Goal: Communication & Community: Answer question/provide support

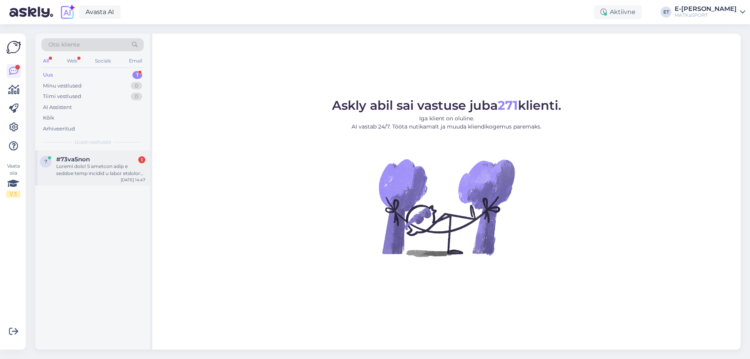
click at [108, 171] on div at bounding box center [100, 170] width 89 height 14
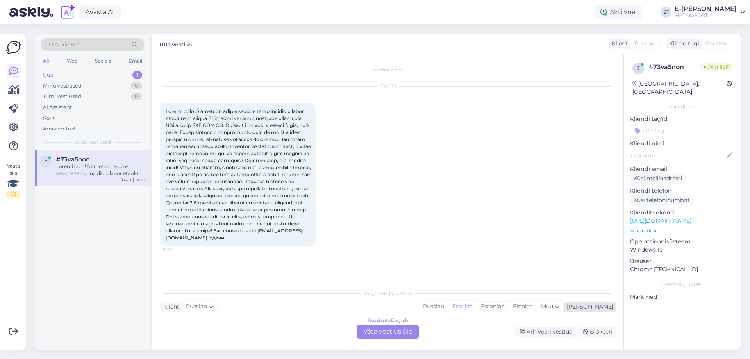
click at [509, 308] on div "Estonian" at bounding box center [493, 307] width 32 height 12
click at [368, 331] on div "Russian to Estonian Võta vestlus üle" at bounding box center [388, 332] width 62 height 14
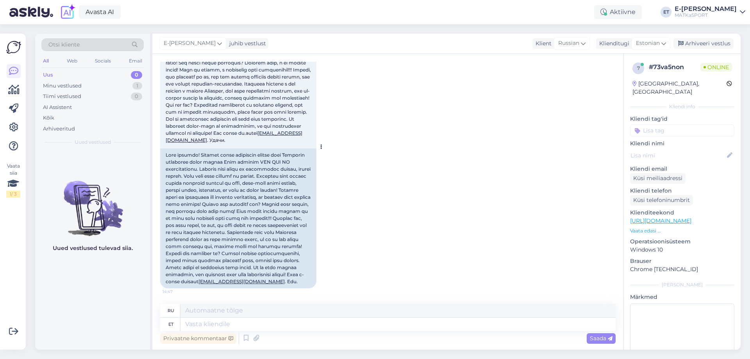
scroll to position [119, 0]
click at [198, 325] on textarea at bounding box center [398, 324] width 435 height 13
type textarea "Tere!"
type textarea "Привет!"
type textarea "Tere! Kohe"
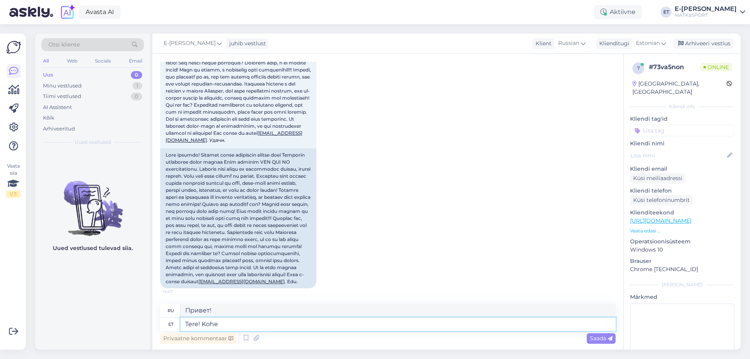
type textarea "Привет! Прямо сейчас."
type textarea "Tere!"
type textarea "Привет!"
type textarea "Tere!"
click at [246, 336] on icon at bounding box center [245, 339] width 9 height 12
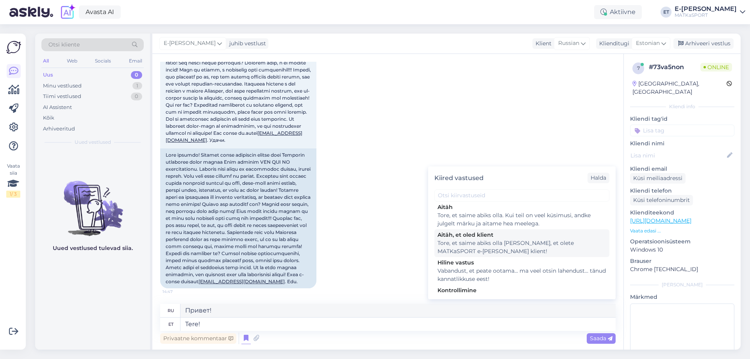
scroll to position [114, 0]
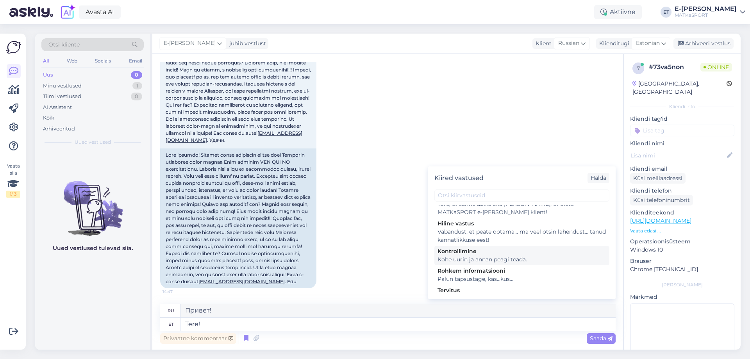
click at [457, 256] on div "Kohe uurin ja annan peagi teada." at bounding box center [522, 260] width 169 height 8
type textarea "Понятно, сейчас узнаю и дам вам знать."
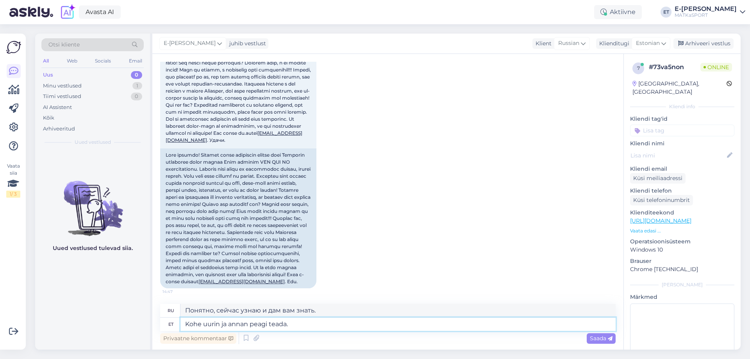
click at [184, 323] on textarea "Kohe uurin ja annan peagi teada." at bounding box center [398, 324] width 435 height 13
type textarea "Tere! Kohe uurin [PERSON_NAME] peagi teada."
click at [240, 324] on textarea "Tere! Kohe uurin [PERSON_NAME] peagi teada." at bounding box center [398, 324] width 435 height 13
type textarea "Привет! Я разберусь с этим и дам вам знать в ближайшее время."
click at [240, 324] on textarea "Tere! Kohe uurin [PERSON_NAME] peagi teada." at bounding box center [398, 324] width 435 height 13
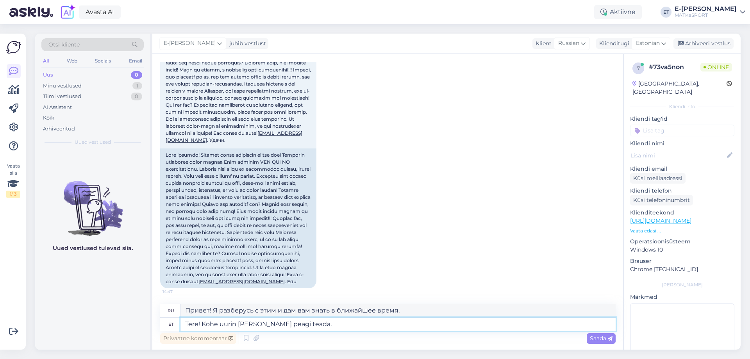
click at [235, 325] on textarea "Tere! Kohe uurin [PERSON_NAME] peagi teada." at bounding box center [398, 324] width 435 height 13
type textarea "Tere! Kohe uurin, millal ost sooritatud [PERSON_NAME] peagi teada."
type textarea "Здравствуйте! Я сразу же узнаю, когда была совершена покупка, и дам вам знать."
type textarea "Tere! Kohe uurin, millal ost sooritatud on [PERSON_NAME] peagi teada."
type textarea "Здравствуйте! Я сразу же проверю, когда была совершена покупка, и дам вам знать."
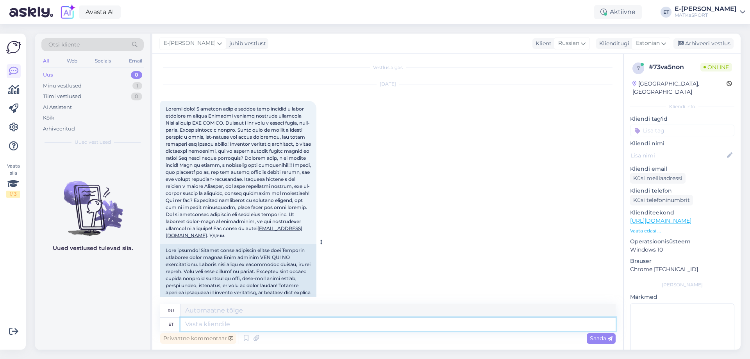
scroll to position [0, 0]
drag, startPoint x: 216, startPoint y: 260, endPoint x: 165, endPoint y: 257, distance: 51.3
click at [165, 246] on div "[EMAIL_ADDRESS][DOMAIN_NAME] . Удачи. 14:47" at bounding box center [238, 174] width 156 height 143
copy link "[EMAIL_ADDRESS][DOMAIN_NAME]"
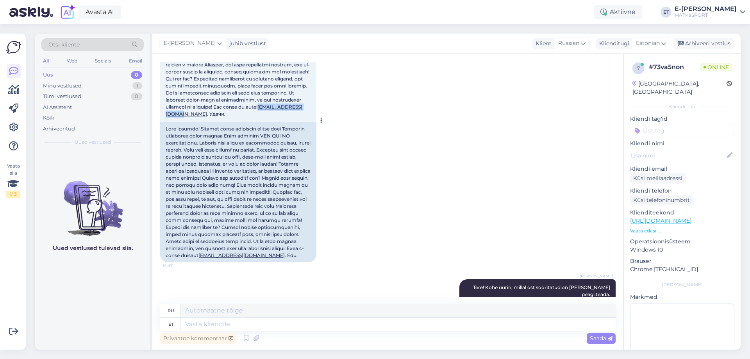
scroll to position [180, 0]
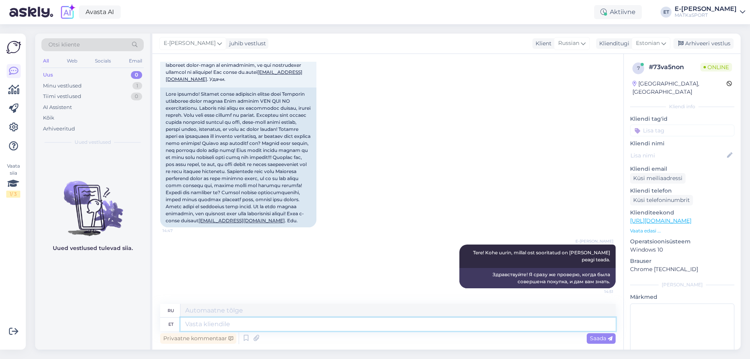
click at [205, 322] on textarea at bounding box center [398, 324] width 435 height 13
type textarea "Kas s"
type textarea "Является"
type textarea "Kas saate k"
type textarea "Не могли бы вы"
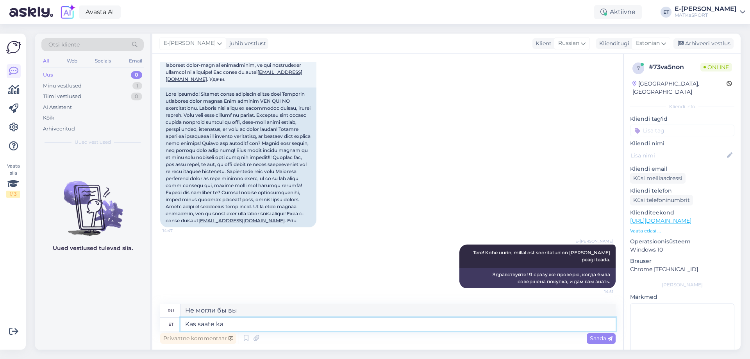
type textarea "Kas saate ka"
type textarea "Вы также можете"
type textarea "Kas saate ka täpsustada, ke"
type textarea "Можете ли вы также уточнить,"
type textarea "Kas saate ka täpsustada, [PERSON_NAME] n"
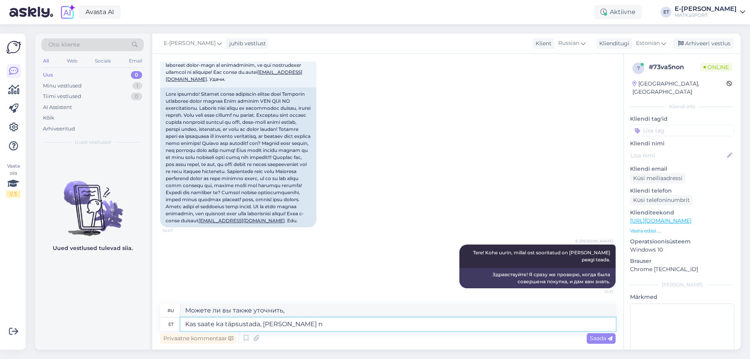
type textarea "Можете ли вы также указать, чей"
type textarea "Kas saate ka täpsustada, [PERSON_NAME] nimele"
type textarea "Можете ли вы также уточнить, от чьего имени?"
type textarea "Kas saate ka täpsustada, [PERSON_NAME] nimele ost te"
type textarea "Можете ли вы также указать, на чье имя совершена покупка?"
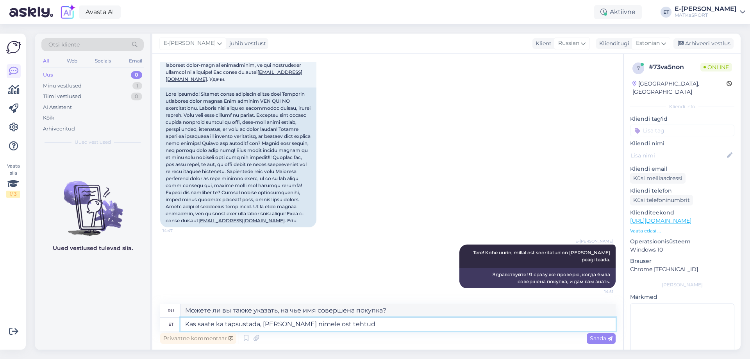
type textarea "Kas saate ka täpsustada, [PERSON_NAME] nimele ost tehtud o"
type textarea "Можете ли вы также указать, на чье имя была совершена покупка?"
type textarea "Kas saate ka täpsustada, [PERSON_NAME] nimele ost tehtud oli?"
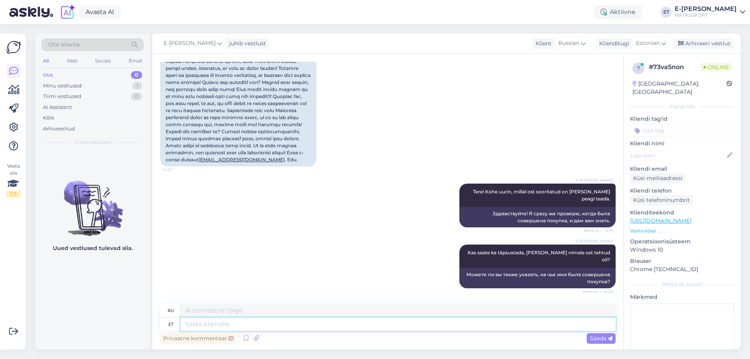
scroll to position [281, 0]
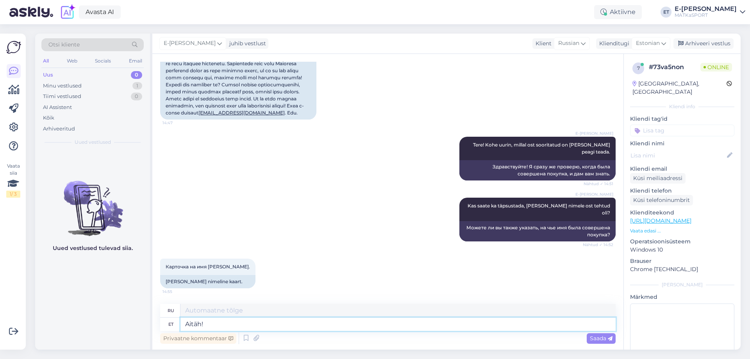
type textarea "Aitäh!"
type textarea "Спасибо!"
type textarea "Aitäh! kohe va"
type textarea "Спасибо! Сейчас"
type textarea "Aitäh!"
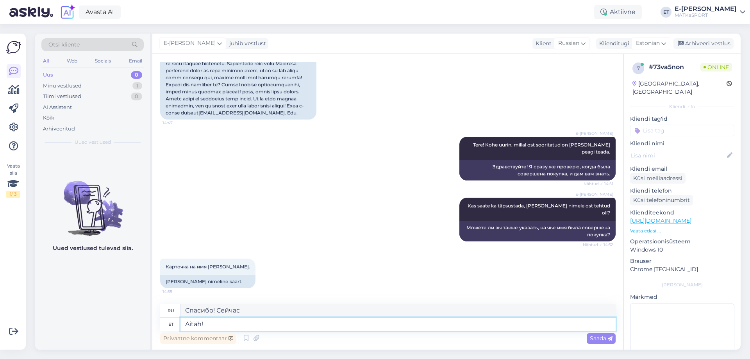
type textarea "Спасибо!"
type textarea "Aitäh! Kohe v"
type textarea "Спасибо! Сразу же."
type textarea "Aitäh! Kohe vaatame"
type textarea "Спасибо! Мы сейчас же посмотрим."
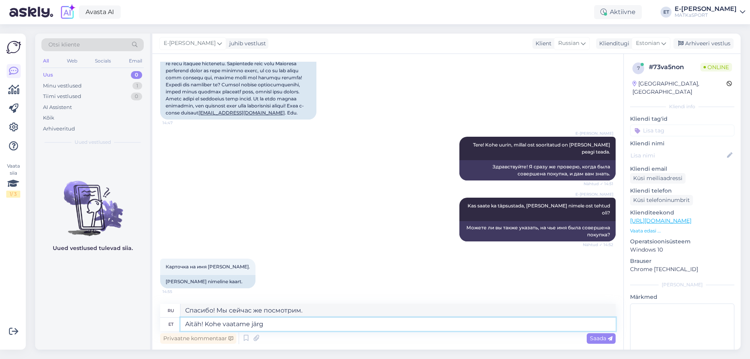
type textarea "Aitäh! Kohe vaatame järgi"
type textarea "Спасибо! Мы проверим это прямо сейчас."
type textarea "Aitäh! Kohe vaatame järgi."
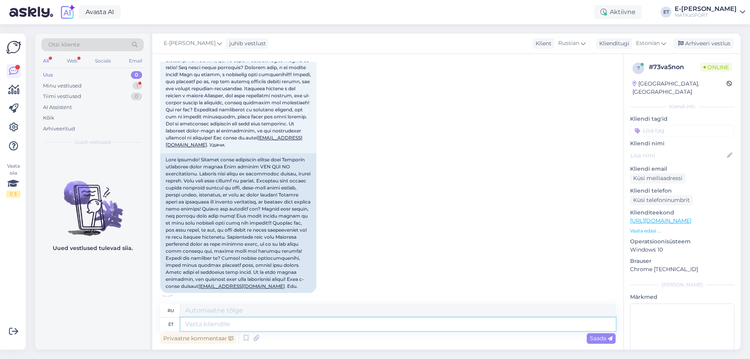
scroll to position [424, 0]
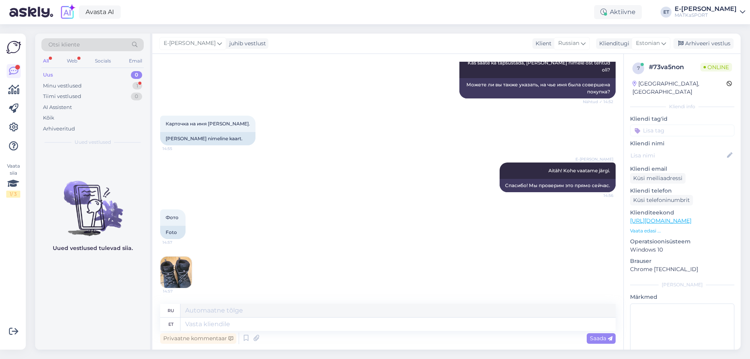
click at [177, 274] on img at bounding box center [176, 272] width 31 height 31
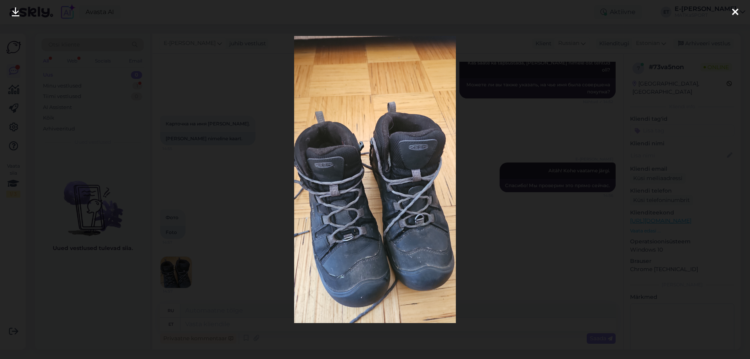
scroll to position [473, 0]
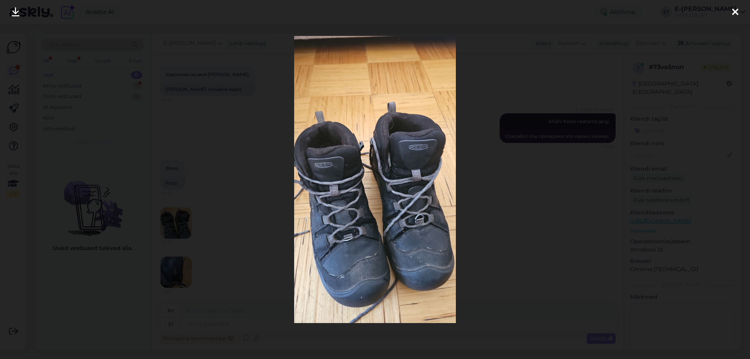
click at [732, 13] on icon at bounding box center [735, 12] width 6 height 10
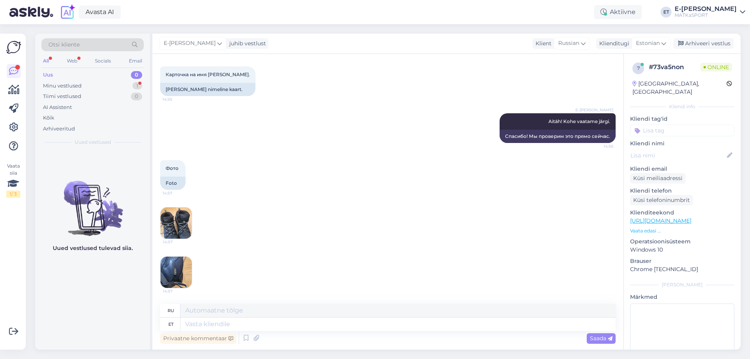
click at [168, 266] on img at bounding box center [176, 272] width 31 height 31
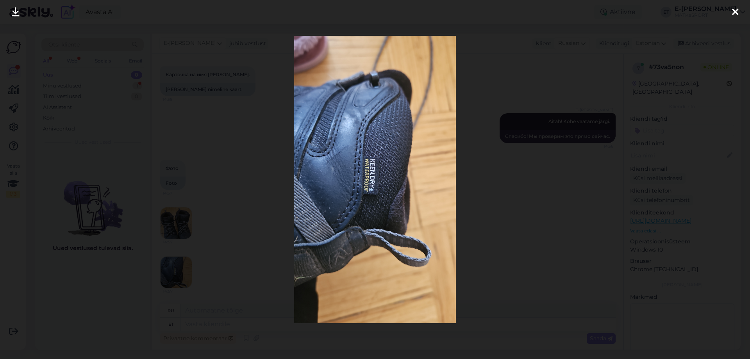
click at [739, 11] on div at bounding box center [736, 12] width 16 height 25
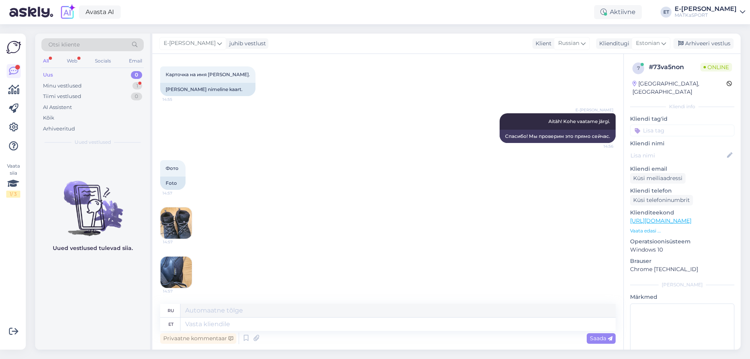
click at [179, 231] on img at bounding box center [176, 222] width 31 height 31
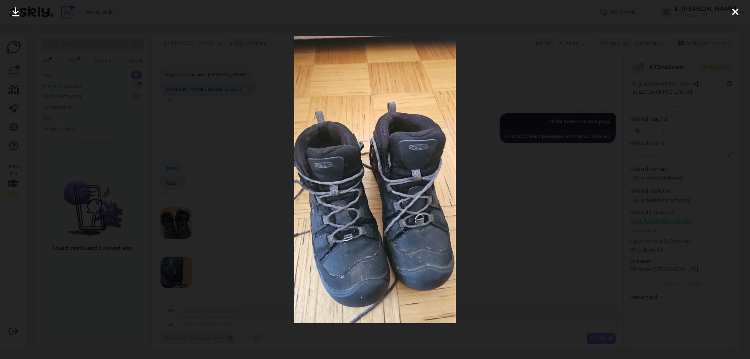
click at [736, 11] on icon at bounding box center [735, 12] width 6 height 10
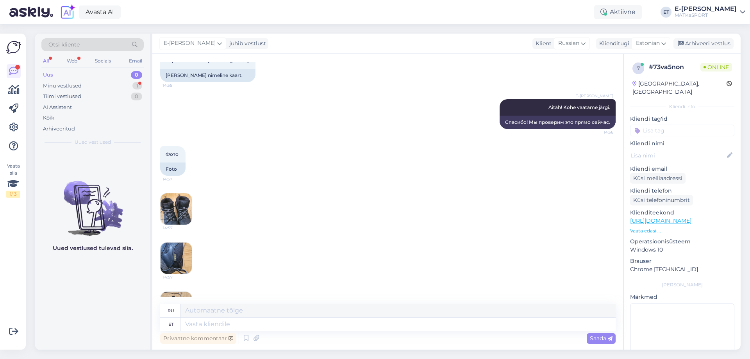
scroll to position [571, 0]
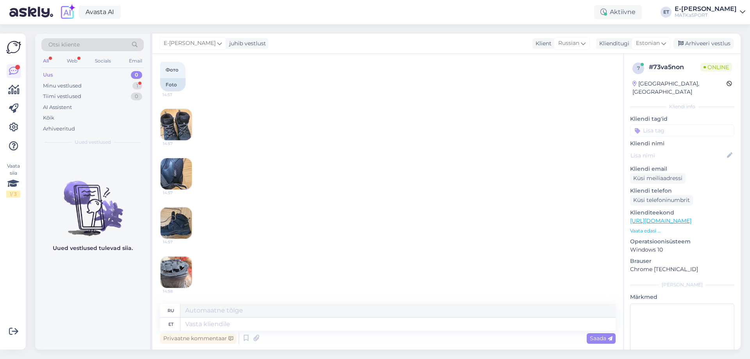
click at [186, 272] on img at bounding box center [176, 272] width 31 height 31
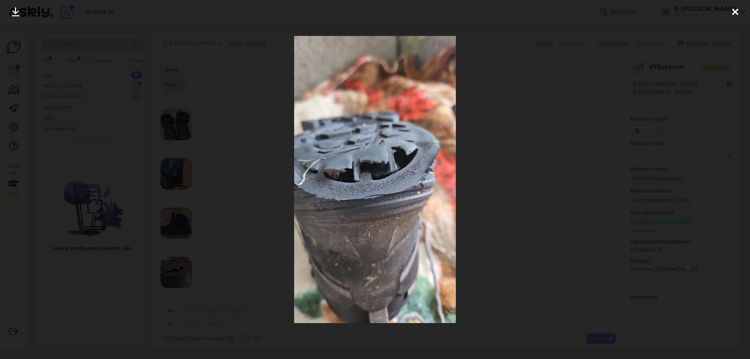
click at [737, 14] on icon at bounding box center [735, 12] width 6 height 10
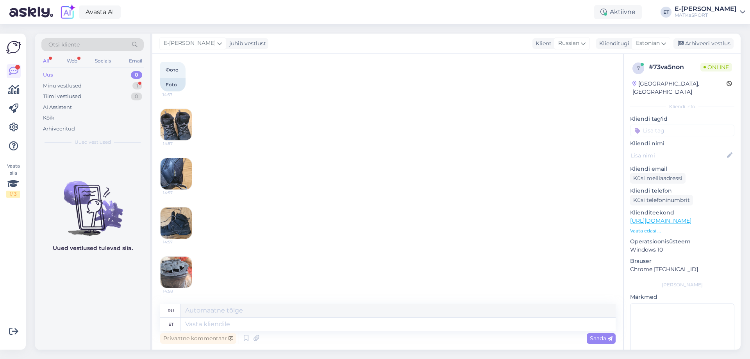
click at [165, 223] on img at bounding box center [176, 222] width 31 height 31
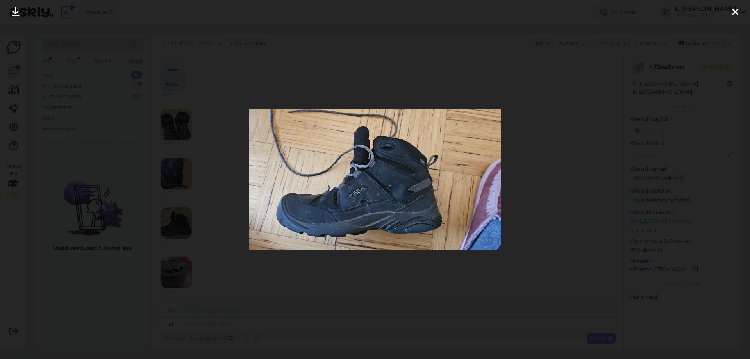
click at [738, 9] on div at bounding box center [736, 12] width 16 height 25
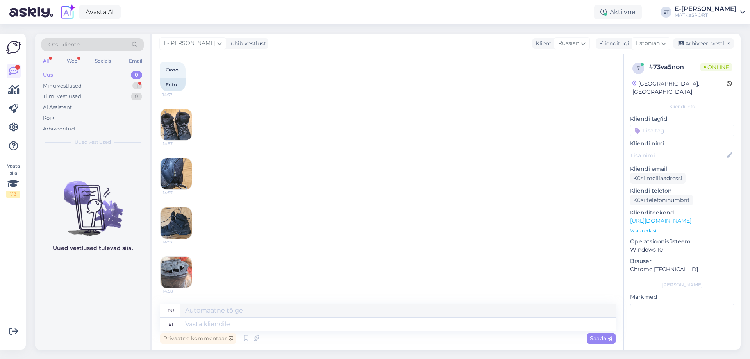
click at [190, 173] on img at bounding box center [176, 173] width 31 height 31
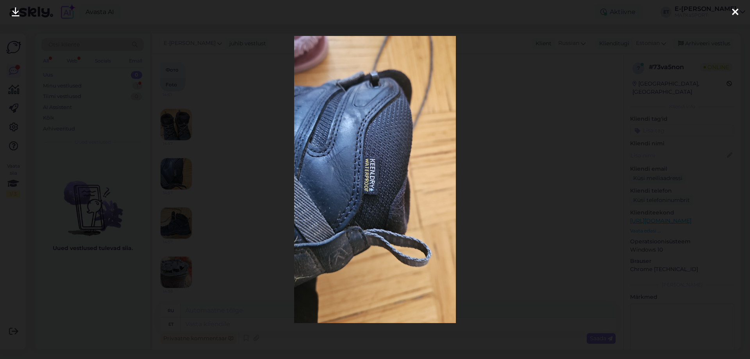
scroll to position [620, 0]
click at [734, 13] on icon at bounding box center [735, 12] width 6 height 10
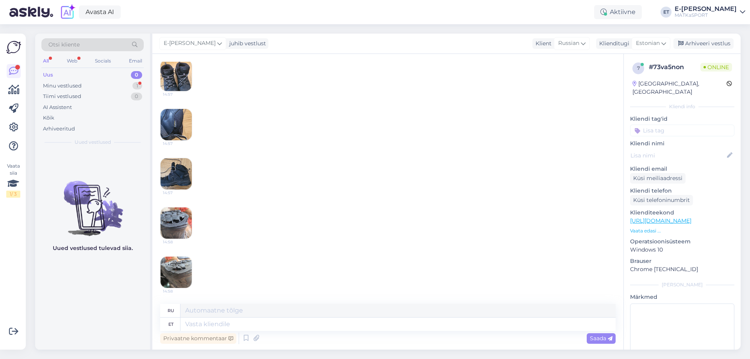
click at [180, 221] on img at bounding box center [176, 222] width 31 height 31
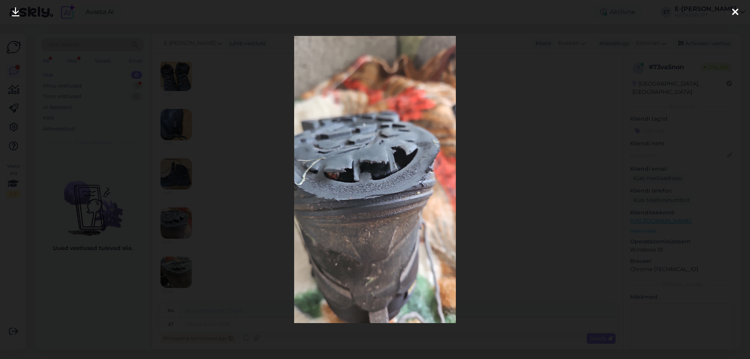
click at [738, 14] on div at bounding box center [736, 12] width 16 height 25
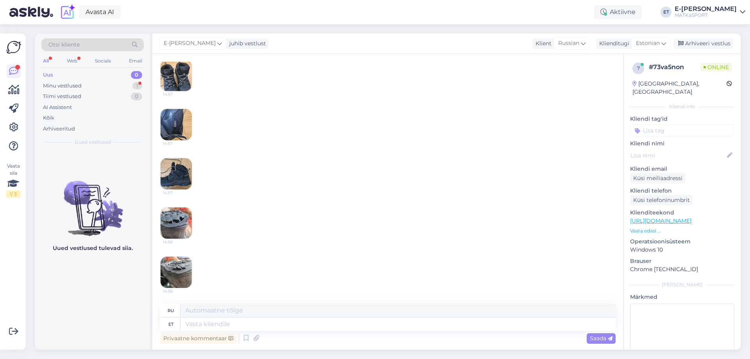
click at [180, 270] on img at bounding box center [176, 272] width 31 height 31
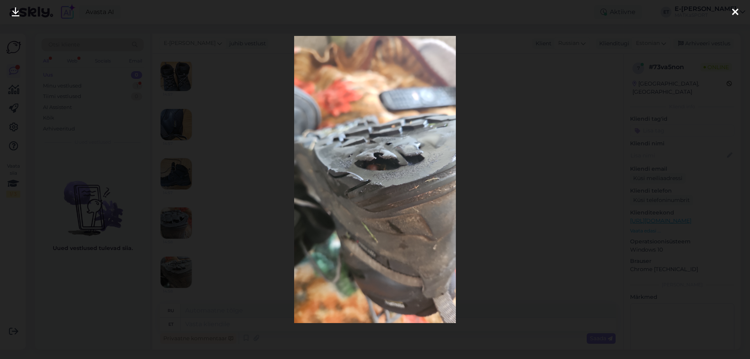
click at [736, 11] on icon at bounding box center [735, 12] width 6 height 10
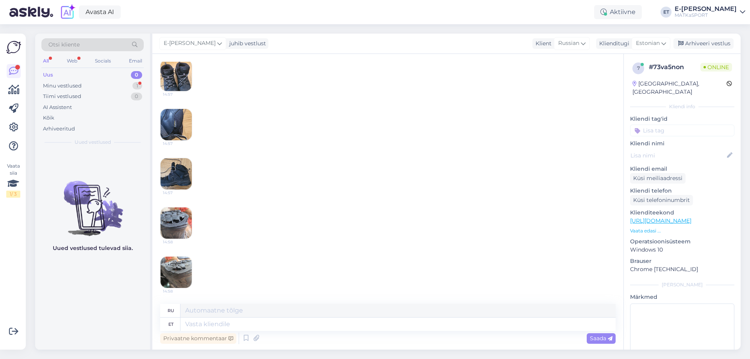
click at [177, 215] on img at bounding box center [176, 222] width 31 height 31
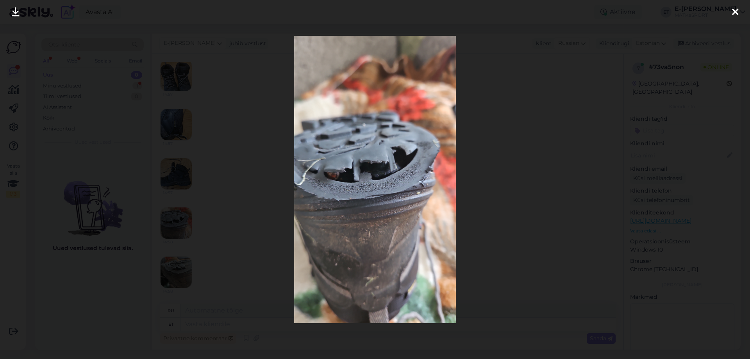
click at [739, 13] on div at bounding box center [736, 12] width 16 height 25
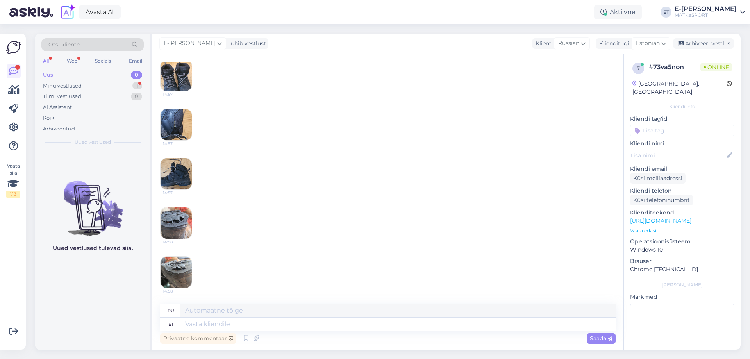
click at [178, 223] on img at bounding box center [176, 222] width 31 height 31
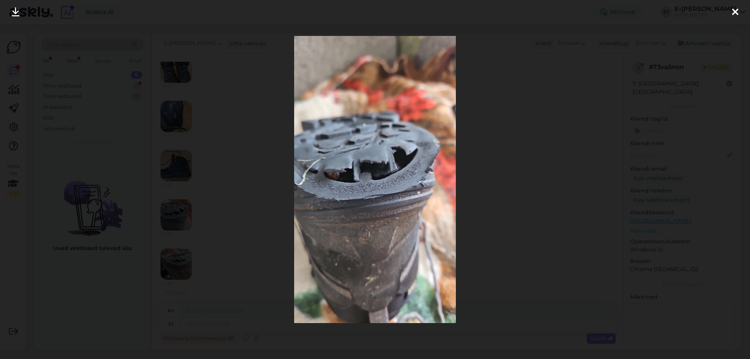
click at [735, 11] on icon at bounding box center [735, 12] width 6 height 10
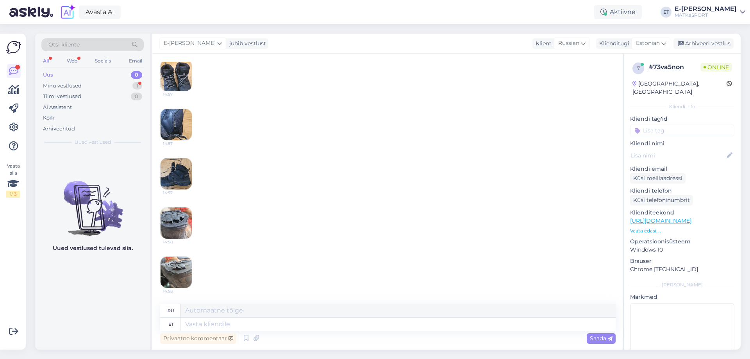
scroll to position [667, 0]
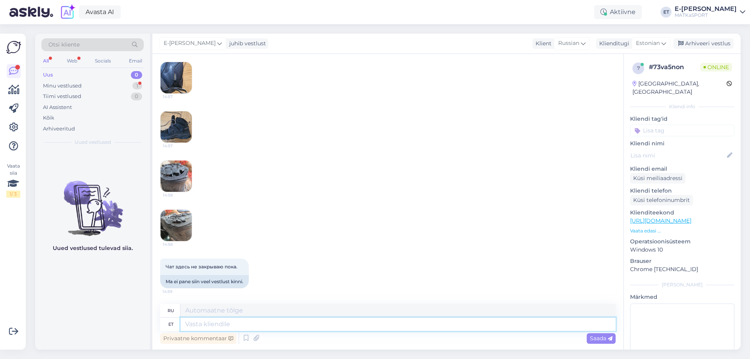
click at [226, 325] on textarea at bounding box center [398, 324] width 435 height 13
click at [184, 226] on img at bounding box center [176, 225] width 31 height 31
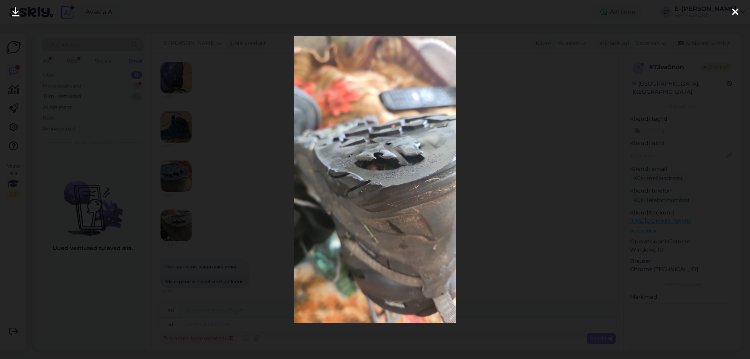
click at [737, 13] on icon at bounding box center [735, 12] width 6 height 10
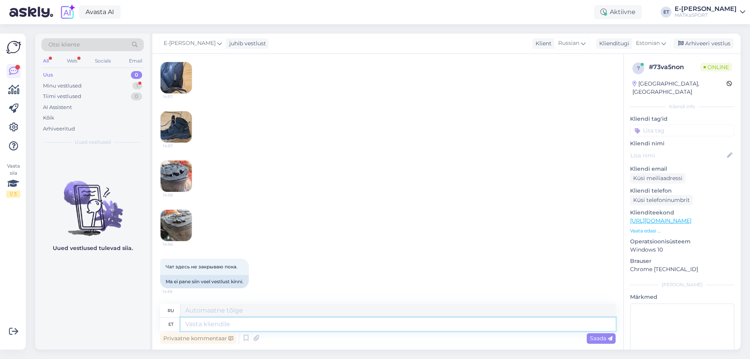
click at [230, 324] on textarea at bounding box center [398, 324] width 435 height 13
type textarea "[PERSON_NAME]"
type textarea "Потому что"
type textarea "K"
type textarea "Olete n"
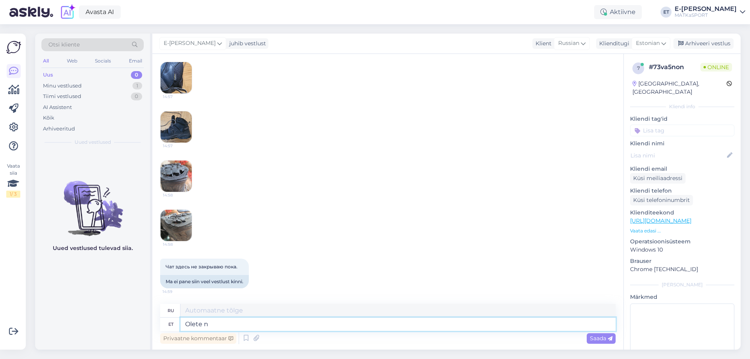
type textarea "Ты"
type textarea "Olete need j"
type textarea "Вы те самые"
type textarea "Olete need jalatsid os"
type textarea "Вы — эти туфли."
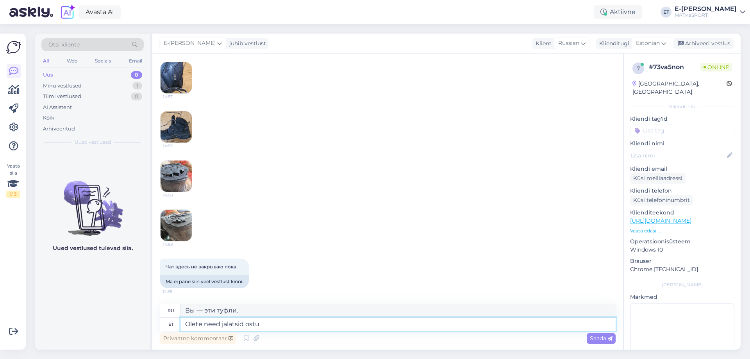
type textarea "Olete need jalatsid ost"
type textarea "Вы покупаете эти туфли?"
type textarea "Olete need jalatsid ostnud"
type textarea "Вы купили эти туфли."
paste textarea "[DATE]"
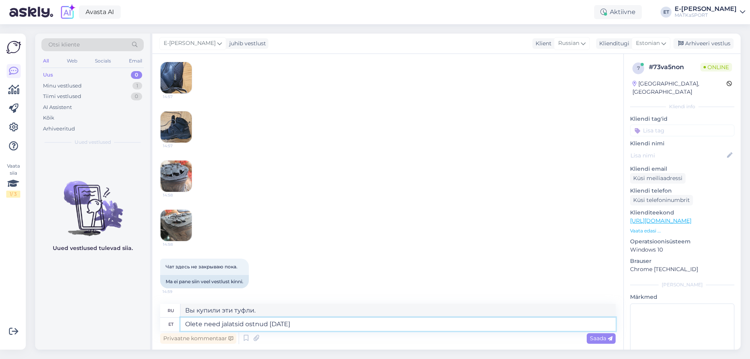
type textarea "Olete need jalatsid ostnud [DATE]."
type textarea "Вы приобрели эти туфли [DATE]"
type textarea "Olete need jalatsid ostnud [DATE], se"
type textarea "Вы приобрели эти туфли [DATE],"
type textarea "Olete need jalatsid ostnud [DATE], seega"
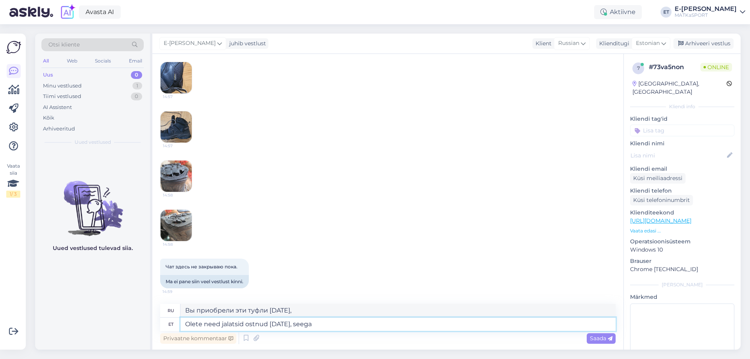
type textarea "Вы приобрели эти туфли [DATE], поэтому"
type textarea "Olete need jalatsid ostnud [DATE], seega on"
type textarea "Вы приобрели эти туфли [DATE], так что"
type textarea "Olete need jalatsid ostnud [DATE], seega on de"
type textarea "Вы приобрели эти туфли [DATE], поэтому они"
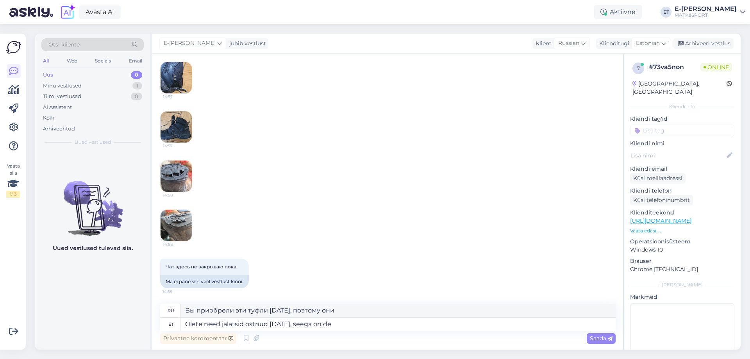
click at [177, 220] on img at bounding box center [176, 225] width 31 height 31
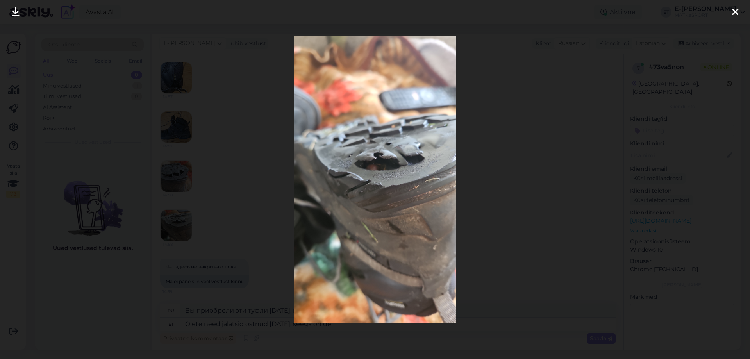
click at [737, 11] on icon at bounding box center [735, 12] width 6 height 10
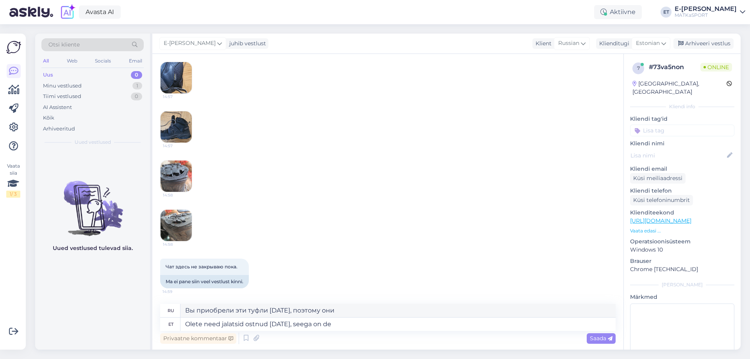
click at [180, 166] on img at bounding box center [176, 176] width 31 height 31
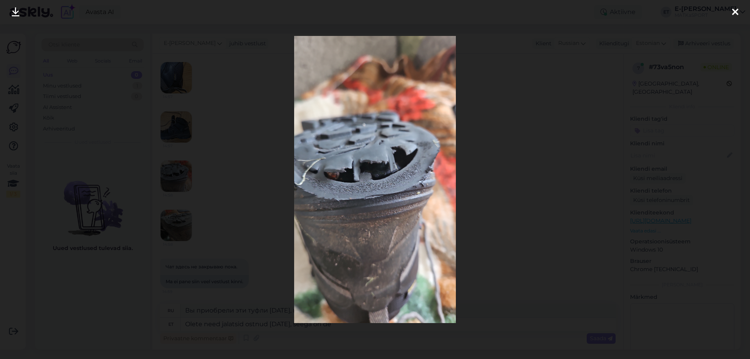
click at [737, 12] on icon at bounding box center [735, 12] width 6 height 10
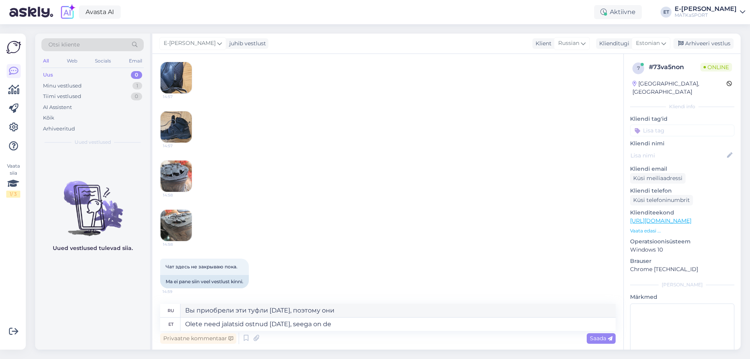
click at [188, 232] on img at bounding box center [176, 225] width 31 height 31
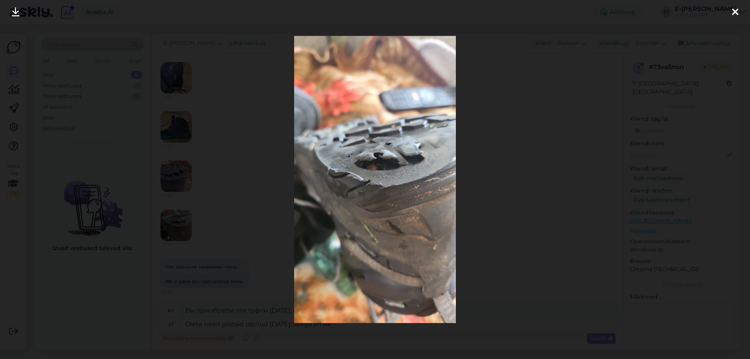
click at [735, 10] on icon at bounding box center [735, 12] width 6 height 10
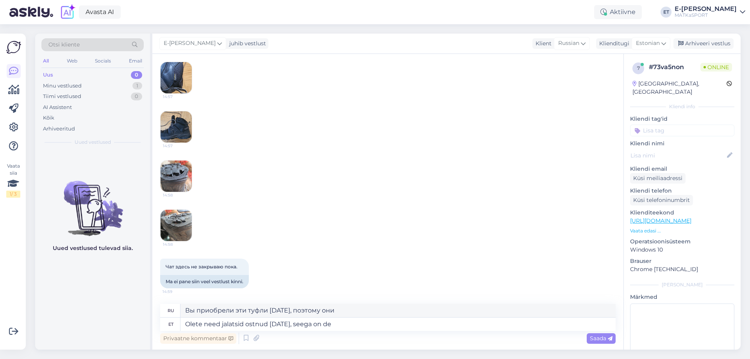
click at [184, 134] on img at bounding box center [176, 126] width 31 height 31
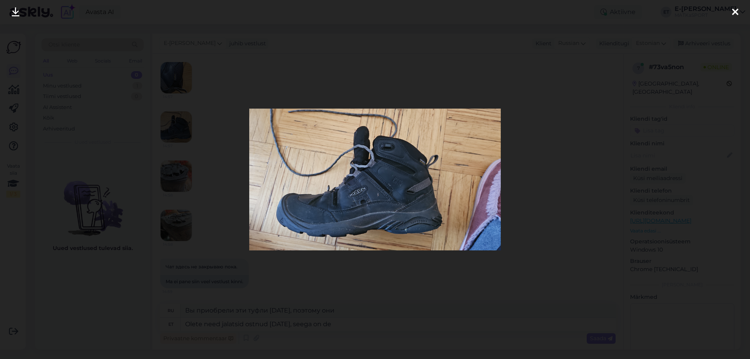
click at [733, 9] on icon at bounding box center [735, 12] width 6 height 10
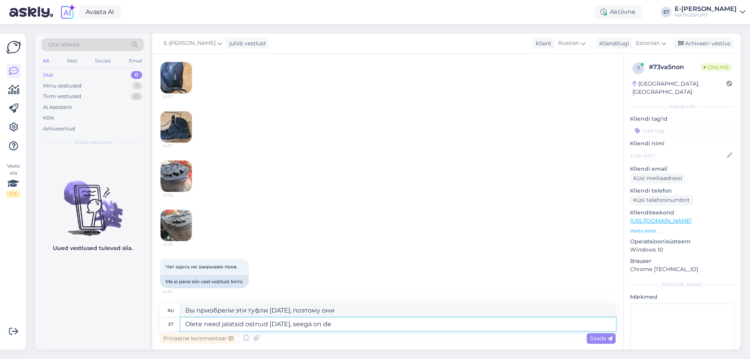
click at [341, 323] on textarea "Olete need jalatsid ostnud [DATE], seega on de" at bounding box center [398, 324] width 435 height 13
type textarea "Olete need jalatsid ostnud [DATE], seega on defektide"
type textarea "Вы приобрели эту обувь [DATE], поэтому возможны дефекты."
type textarea "Olete need jalatsid ostnud [DATE], seega on defektide põhjusteks"
type textarea "Вы приобрели эту обувь [DATE], поэтому причины дефектов"
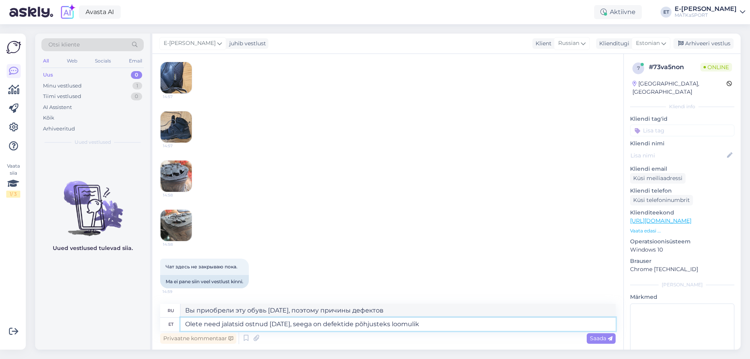
type textarea "Olete need jalatsid ostnud [DATE], seega on defektide põhjusteks loomulik u"
type textarea "Вы приобрели эту обувь [DATE], поэтому причины возникновения дефектов естествен…"
type textarea "Olete need jalatsid ostnud [DATE], seega on defektide põhjusteks loomulik kulum…"
type textarea "Вы приобрели эту обувь [DATE], поэтому дефекты вызваны естественным износом."
type textarea "Olete need jalatsid ostnud [DATE], seega on defektide põhjusteks loomulik kulum…"
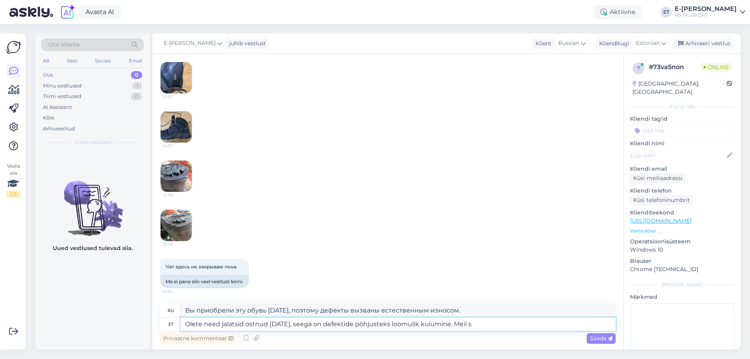
type textarea "Вы приобрели эти туфли [DATE], поэтому дефекты вызваны естественным износом. Мы"
type textarea "Olete need jalatsid ostnud [DATE], seega on defektide põhjusteks loomulik kulum…"
type textarea "Вы приобрели эти туфли [DATE], поэтому дефекты вызваны естественным износом. Мы…"
type textarea "Olete need jalatsid ostnud [DATE], seega on defektide põhjusteks loomulik kulum…"
type textarea "Вы приобрели эти туфли [DATE], поэтому дефекты вызваны естественным износом. Мы"
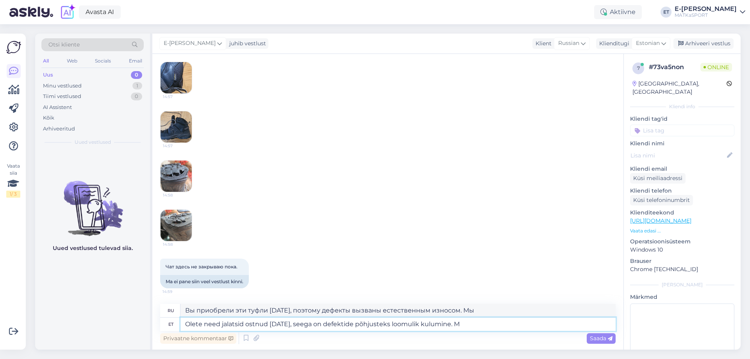
type textarea "Olete need jalatsid ostnud [DATE], seega on defektide põhjusteks loomulik kulum…"
type textarea "Вы приобрели эту обувь [DATE], поэтому дефекты вызваны естественным износом."
type textarea "Olete need jalatsid ostnud [DATE], seega on defektide põhjusteks loomulik kulum…"
type textarea "Вы приобрели эти туфли [DATE], поэтому дефекты вызваны естественным износом. Де…"
type textarea "Olete need jalatsid ostnud [DATE], seega on defektide põhjusteks loomulik kulum…"
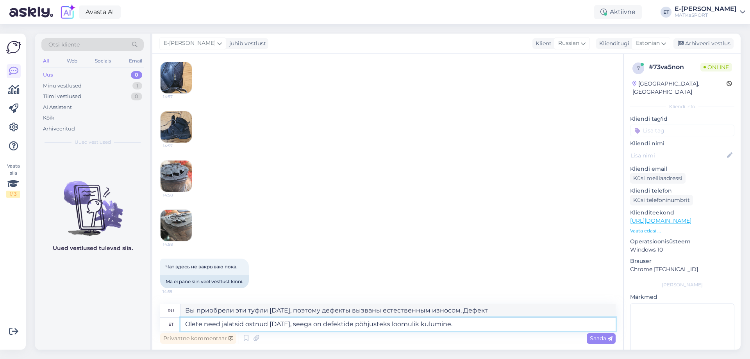
type textarea "Вы приобрели эту обувь [DATE], поэтому дефекты вызваны естественным износом."
type textarea "Olete need jalatsid ostnud [DATE], seega on defektide põhjusteks loomulik kulum…"
type textarea "Вы приобрели эти туфли [DATE], поэтому дефекты вызваны естественным износом."
type textarea "Olete need jalatsid ostnud [DATE], seega on defektide põhjusteks loomulik kulum…"
type textarea "Вы приобрели эти туфли [DATE], поэтому дефекты вызваны естественным износом. Ка…"
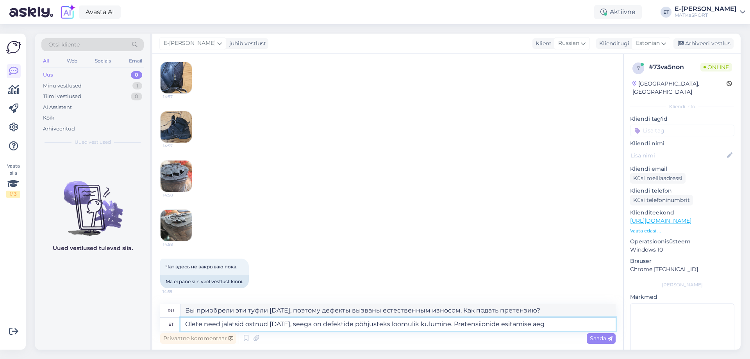
type textarea "Olete need jalatsid ostnud [DATE], seega on defektide põhjusteks loomulik kulum…"
type textarea "Вы приобрели эти туфли [DATE], поэтому дефекты вызваны естественным износом. Вр…"
type textarea "Olete need jalatsid ostnud [DATE], seega on defektide põhjusteks loomulik kulum…"
type textarea "Вы приобрели эти туфли [DATE], поэтому дефекты вызваны естественным износом. Ср…"
type textarea "Olete need jalatsid ostnud [DATE], seega on defektide põhjusteks loomulik kulum…"
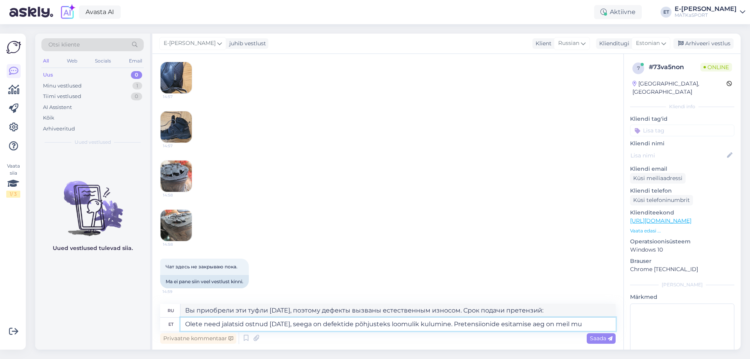
type textarea "Вы приобрели эти туфли [DATE], поэтому дефекты вызваны естественным износом. У …"
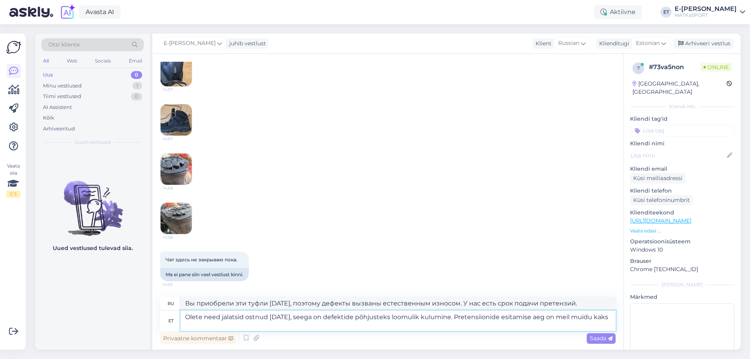
type textarea "Olete need jalatsid ostnud [DATE], seega on defektide põhjusteks loomulik kulum…"
type textarea "Вы приобрели эти туфли [DATE], поэтому дефекты вызваны естественным износом. У …"
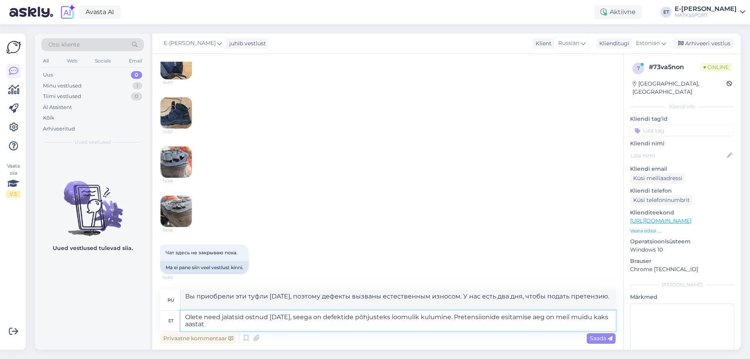
type textarea "Olete need jalatsid ostnud [DATE], seega on defektide põhjusteks loomulik kulum…"
type textarea "Вы приобрели эти туфли [DATE], поэтому дефекты вызваны естественным износом. Ср…"
drag, startPoint x: 599, startPoint y: 318, endPoint x: 577, endPoint y: 315, distance: 21.3
click at [577, 315] on textarea "Olete need jalatsid ostnud [DATE], seega on defektide põhjusteks loomulik kulum…" at bounding box center [398, 321] width 435 height 20
click at [309, 325] on textarea "Olete need jalatsid ostnud [DATE], seega on defektide põhjusteks loomulik kulum…" at bounding box center [398, 321] width 435 height 20
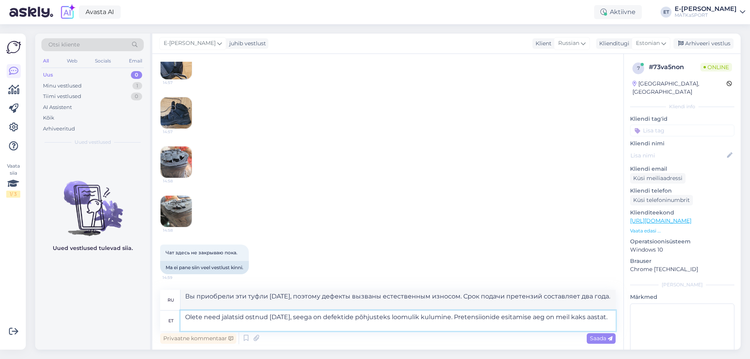
click at [362, 317] on textarea "Olete need jalatsid ostnud [DATE], seega on defektide põhjusteks loomulik kulum…" at bounding box center [398, 321] width 435 height 20
click at [360, 316] on textarea "Olete need jalatsid ostnud [DATE], seega on defektide põhjusteks loomulik kulum…" at bounding box center [398, 321] width 435 height 20
click at [487, 317] on textarea "Olete need jalatsid ostnud [DATE], seega on defektide põhjusteks loomulik kulum…" at bounding box center [398, 321] width 435 height 20
click at [487, 320] on textarea "Olete need jalatsid ostnud [DATE], seega on defektide põhjusteks loomulik kulum…" at bounding box center [398, 321] width 435 height 20
click at [485, 325] on textarea "Olete need jalatsid ostnud [DATE], seega on defektide põhjusteks loomulik kulum…" at bounding box center [398, 321] width 435 height 20
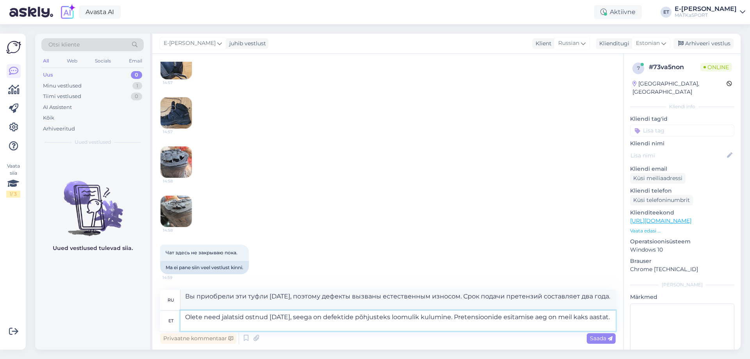
click at [579, 318] on textarea "Olete need jalatsid ostnud [DATE], seega on defektide põhjusteks loomulik kulum…" at bounding box center [398, 321] width 435 height 20
type textarea "Olete need jalatsid ostnud [DATE], seega on defektide põhjusteks loomulik kulum…"
click at [595, 341] on span "Saada" at bounding box center [601, 338] width 23 height 7
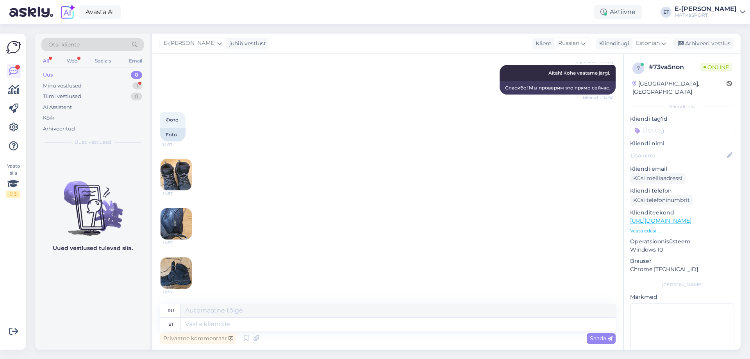
scroll to position [505, 0]
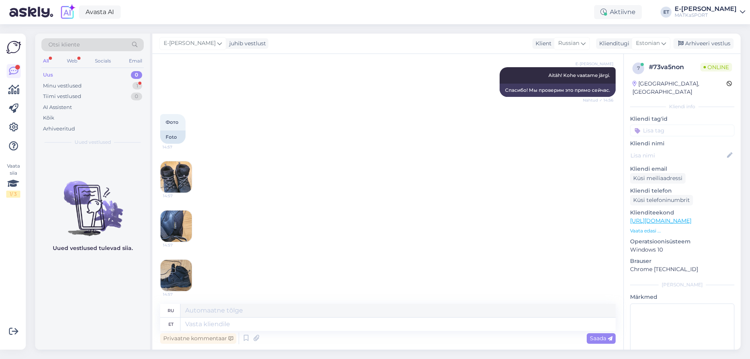
click at [175, 193] on img at bounding box center [176, 176] width 31 height 31
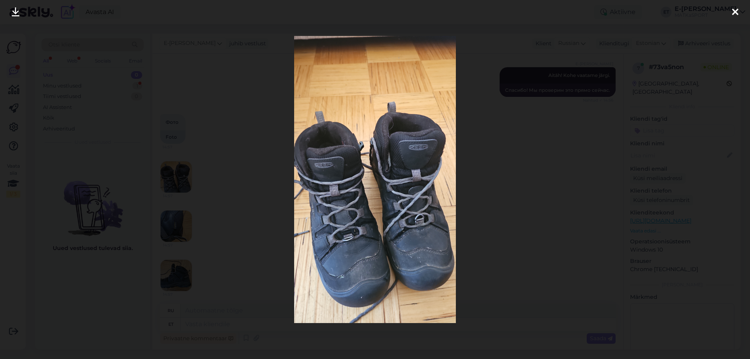
click at [736, 14] on icon at bounding box center [735, 12] width 6 height 10
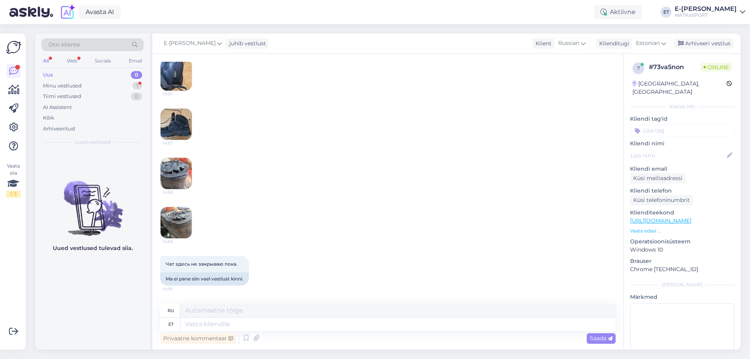
scroll to position [661, 0]
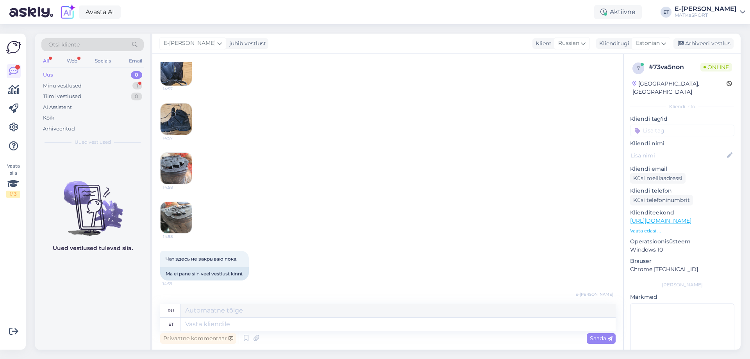
click at [189, 135] on img at bounding box center [176, 119] width 31 height 31
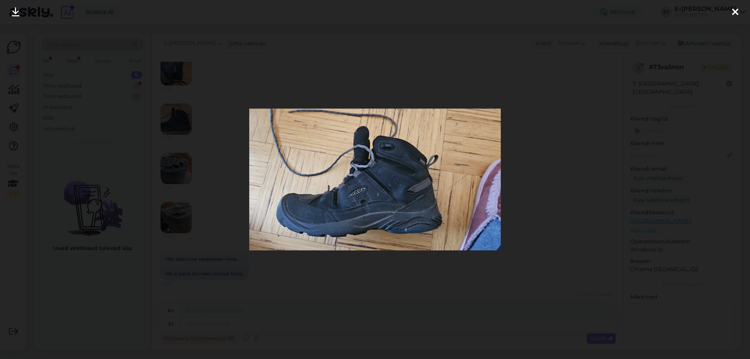
click at [740, 14] on div at bounding box center [736, 12] width 16 height 25
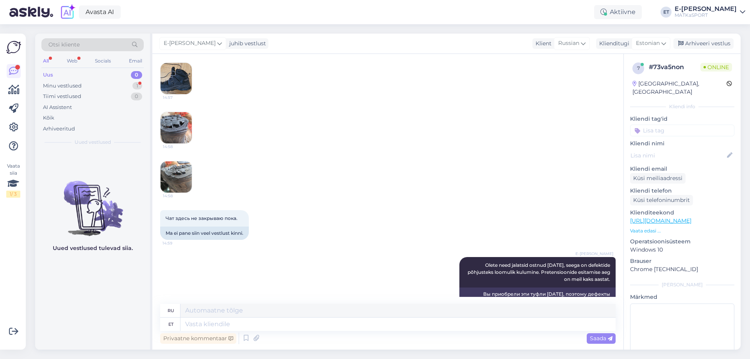
scroll to position [817, 0]
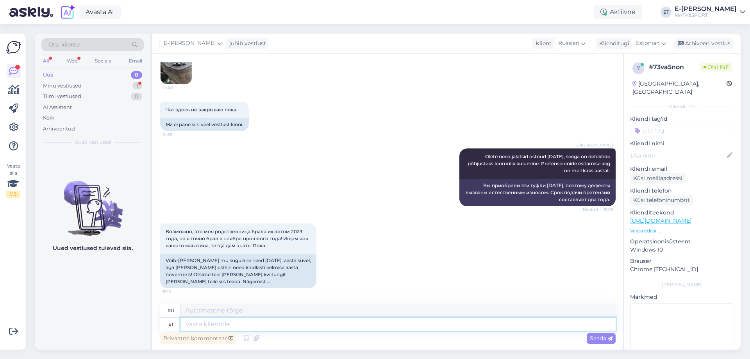
click at [203, 325] on textarea at bounding box center [398, 324] width 435 height 13
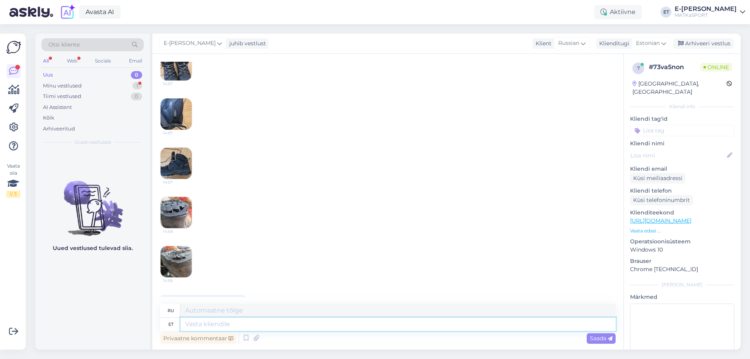
scroll to position [583, 0]
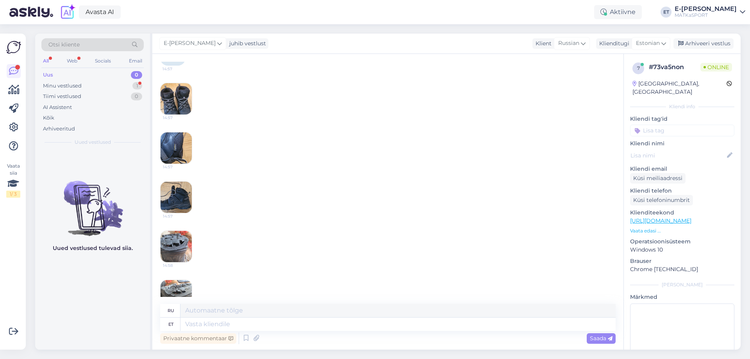
click at [188, 114] on img at bounding box center [176, 98] width 31 height 31
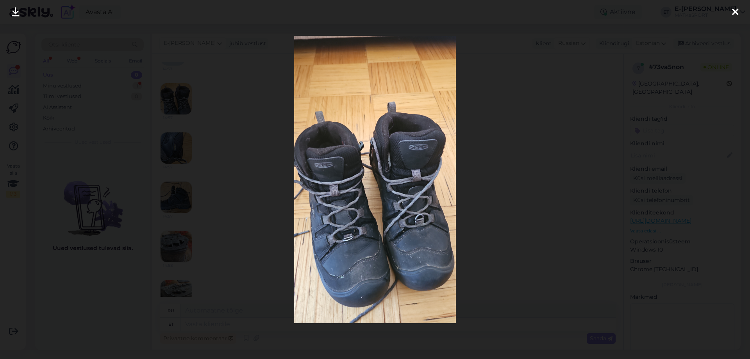
click at [737, 11] on icon at bounding box center [735, 12] width 6 height 10
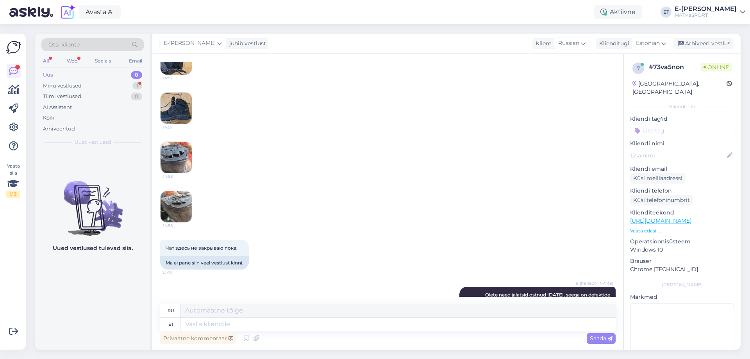
scroll to position [817, 0]
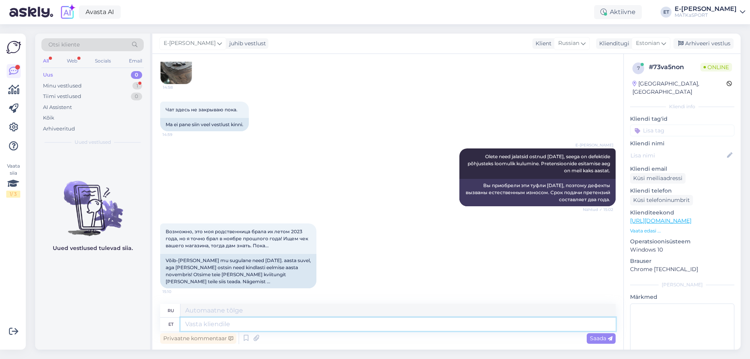
click at [253, 323] on textarea at bounding box center [398, 324] width 435 height 13
click at [206, 325] on textarea at bounding box center [398, 324] width 435 height 13
type textarea "Sellele"
type textarea "К этому"
type textarea "Sellele nimele"
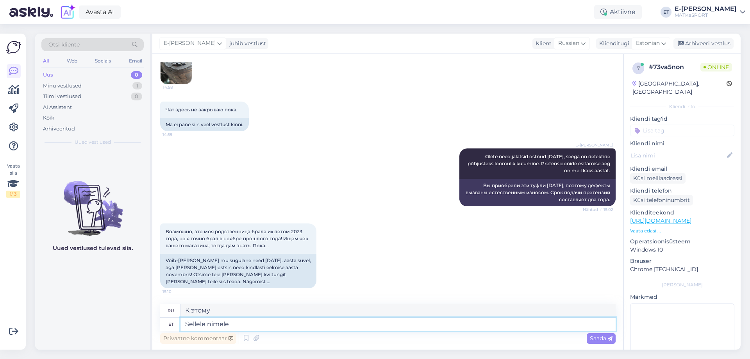
type textarea "Этому имени"
type textarea "Sellele nimele rohkem"
type textarea "Подробнее об этом имени"
type textarea "Sellele nimele"
type textarea "Этому имени"
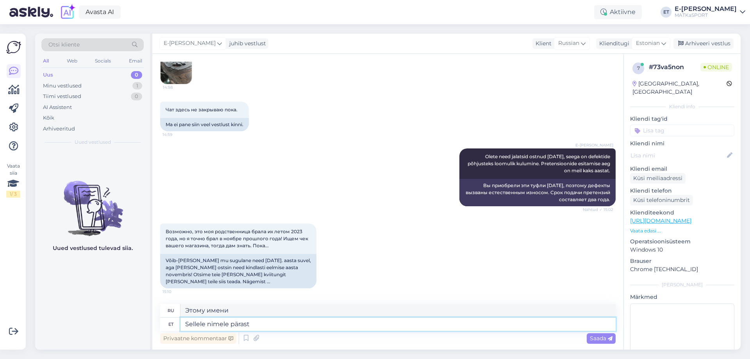
type textarea "Sellele nimele pärast s"
type textarea "После этого имени"
type textarea "Sellele nimele pärast seda ro"
type textarea "К этому имени после этого"
type textarea "Sellele nimele pärast seda rohkem"
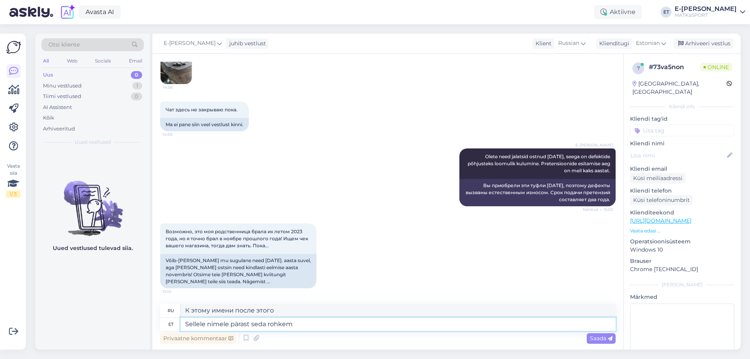
type textarea "Подробнее об этом имени мы поговорим позже."
type textarea "Sellele nimele pärast seda rohkem jalatseid o"
type textarea "[PERSON_NAME] будут ещё кроссовки с этим названием."
type textarea "Sellele nimele pärast seda rohkem jalatseid ostetud e"
type textarea "После этого под этим названием было куплено еще больше обуви."
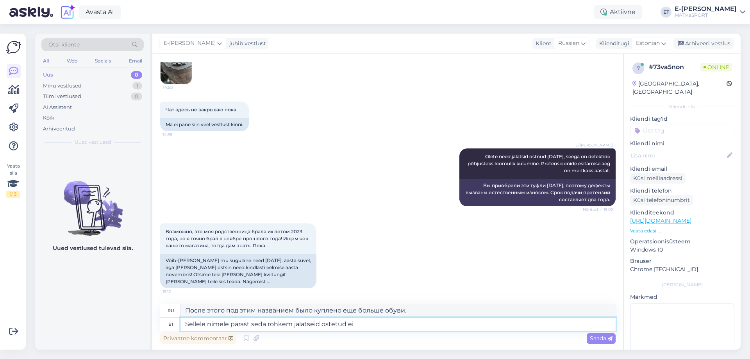
type textarea "Sellele nimele pärast seda rohkem jalatseid ostetud ei o"
type textarea "После этого обувь под этим названием больше не покупалась."
type textarea "Sellele nimele pärast seda rohkem jalatseid ostetud ei ole ."
type textarea "С тех пор обувь под этим названием больше не покупалась."
type textarea "Sellele nimele pärast seda rohkem jalatseid ostetud ei ole. Ehk sa"
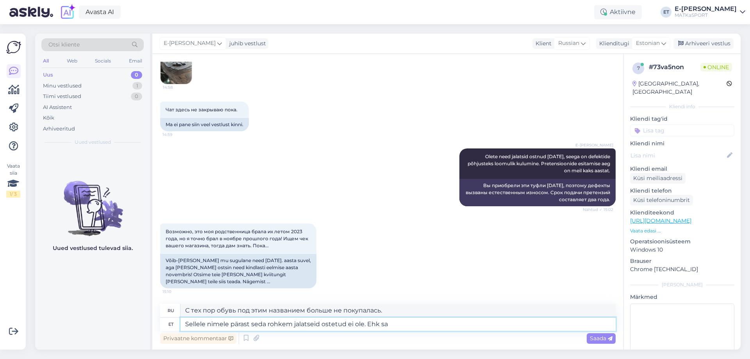
type textarea "С тех пор обувь под этим именем больше не покупалась. Возможно."
type textarea "Sellele nimele pärast seda rohkem jalatseid ostetud ei ole. Ehk sai a"
type textarea "С тех пор обувь под этим именем больше не покупалась. Возможно, это было"
type textarea "Sellele nimele pärast seda rohkem jalatseid ostetud ei ole. Ehk sai kas"
type textarea "С тех пор обувь под этим именем больше не покупалась. Возможно, это было либо"
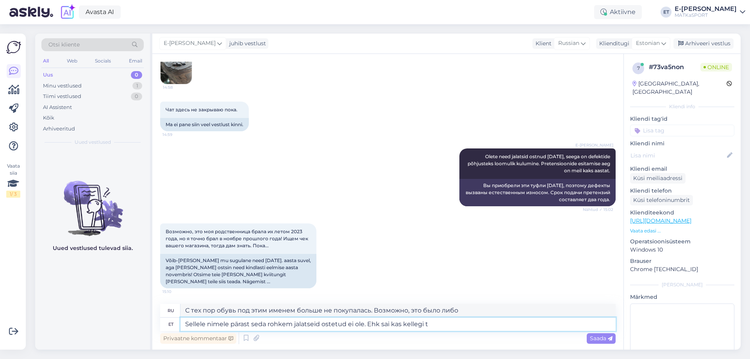
type textarea "Sellele nimele pärast seda rohkem jalatseid ostetud ei ole. Ehk sai kas kellegi…"
type textarea "С тех пор обувь под этим именем больше не покупали. Возможно, кто-то её заполуч…"
type textarea "Sellele nimele pärast seda rohkem jalatseid ostetud ei ole. Ehk sai kas kellegi…"
type textarea "С тех пор обувь под этим именем больше не покупали. Возможно, это был кто-то др…"
type textarea "Sellele nimele pärast seda rohkem jalatseid ostetud ei ole. Ehk sai kas kellegi…"
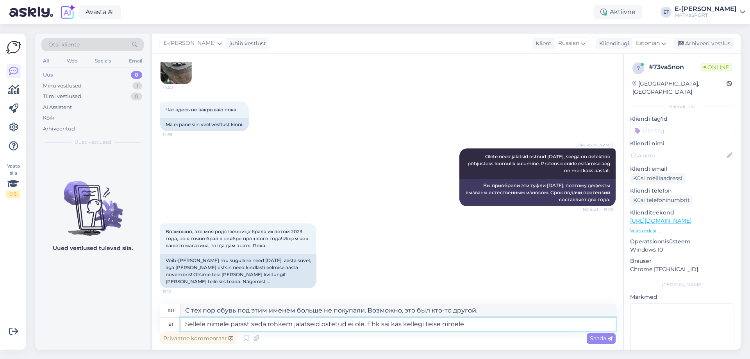
type textarea "С тех пор обувь под этим именем больше не покупалась. Возможно, она была оформл…"
type textarea "Sellele nimele pärast seda rohkem jalatseid ostetud ei ole. Ehk sai kas kellegi…"
type textarea "С тех пор обувь под этим именем больше не покупалась. Возможно, покупка была сд…"
type textarea "Sellele nimele pärast seda rohkem jalatseid ostetud ei ole. Ehk sai kas kellegi…"
type textarea "С тех пор обувь под этим именем больше не покупалась. Возможно, покупка была оф…"
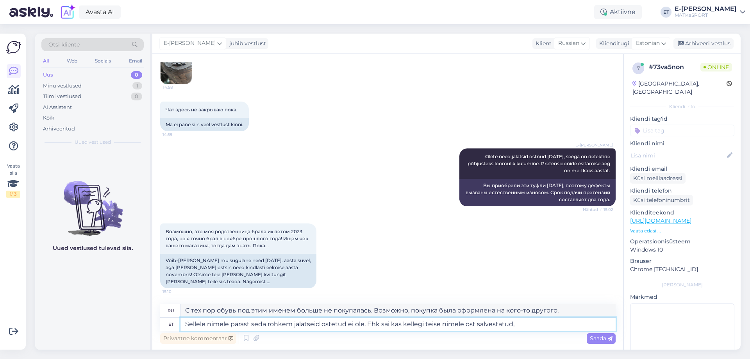
type textarea "Sellele nimele pärast seda rohkem jalatseid ostetud ei ole. Ehk sai kas kellegi…"
type textarea "С тех пор обувь под этим именем больше не покупалась. Возможно, покупка была за…"
type textarea "Sellele nimele pärast seda rohkem jalatseid ostetud ei ole. Ehk sai kas kellegi…"
type textarea "С тех пор обувь под этим именем больше не покупалась. Возможно, покупка была за…"
type textarea "Sellele nimele pärast seda rohkem jalatseid ostetud ei ole. Ehk sai kas kellegi…"
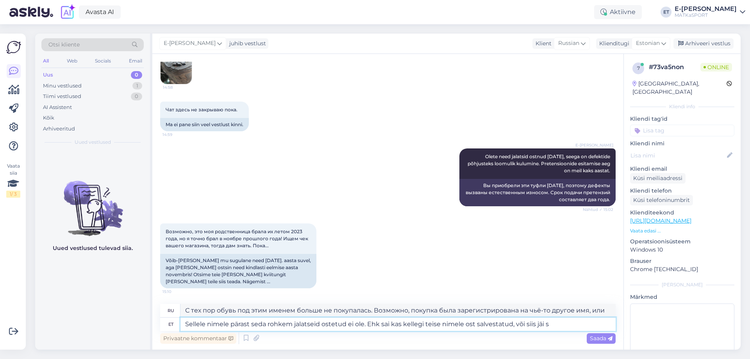
type textarea "С тех пор обувь под этим именем больше не покупалась. Возможно, покупка была со…"
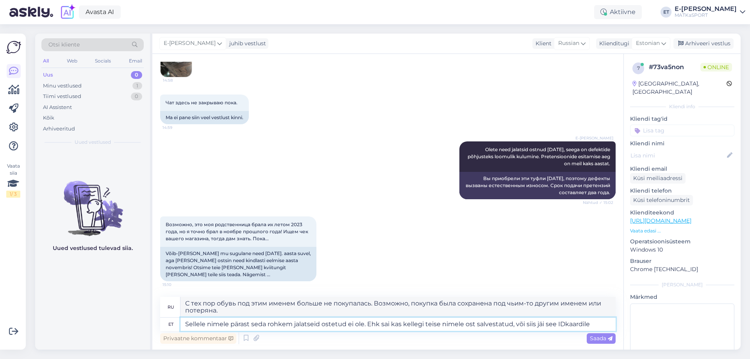
type textarea "Sellele nimele pärast seda rohkem jalatseid ostetud ei ole. Ehk sai kas kellegi…"
type textarea "С тех пор обувь под этим именем больше не покупалась. Возможно, покупка была со…"
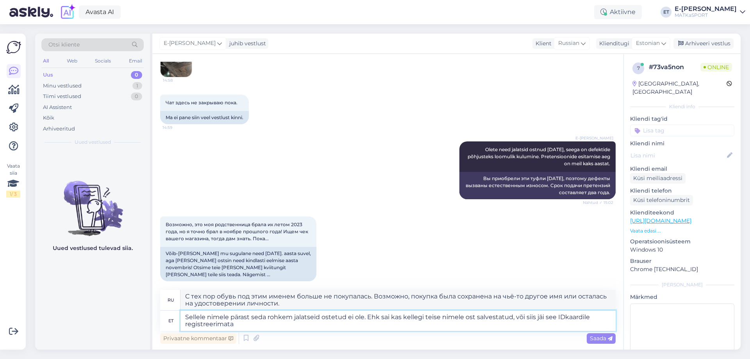
type textarea "Sellele nimele pärast seda rohkem jalatseid ostetud ei ole. Ehk sai kas kellegi…"
type textarea "С тех пор обувь под этим именем больше не покупалась. Возможно, покупка была оф…"
click at [565, 317] on textarea "Sellele nimele pärast seda rohkem jalatseid ostetud ei ole. Ehk sai kas kellegi…" at bounding box center [398, 321] width 435 height 20
click at [249, 325] on textarea "Sellele nimele pärast seda rohkem jalatseid ostetud ei ole. Ehk sai kas kellegi…" at bounding box center [398, 321] width 435 height 20
type textarea "Sellele nimele pärast seda rohkem jalatseid ostetud ei ole. Ehk sai kas kellegi…"
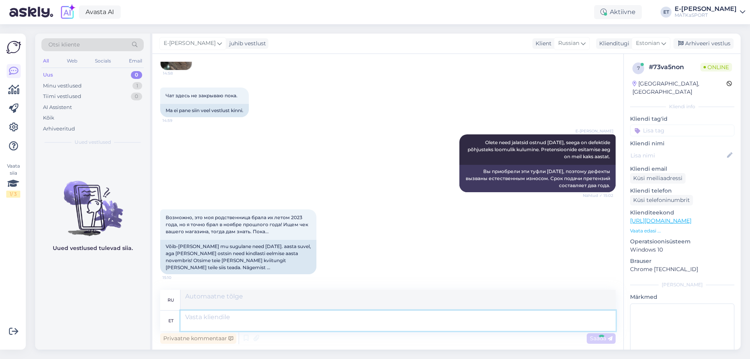
scroll to position [892, 0]
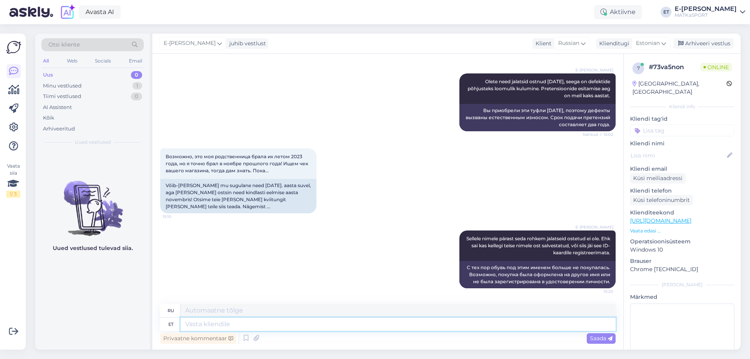
click at [227, 323] on textarea at bounding box center [398, 324] width 435 height 13
paste textarea "[PERSON_NAME]"
type textarea "[PERSON_NAME]"
drag, startPoint x: 253, startPoint y: 326, endPoint x: 161, endPoint y: 326, distance: 92.6
click at [161, 326] on div "et [PERSON_NAME]" at bounding box center [388, 324] width 456 height 13
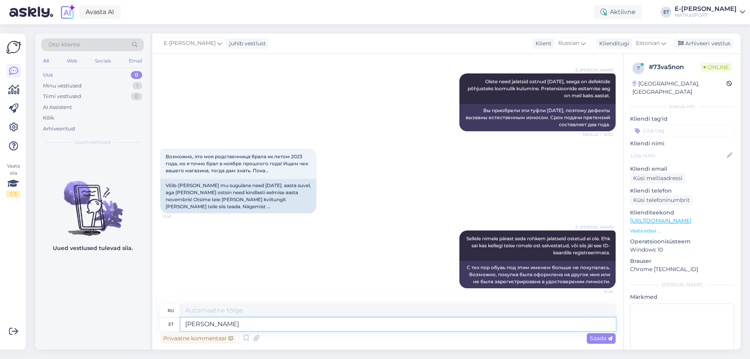
type textarea "[PERSON_NAME]"
paste textarea "[PERSON_NAME]"
type textarea "[PERSON_NAME]"
drag, startPoint x: 245, startPoint y: 321, endPoint x: 179, endPoint y: 322, distance: 66.8
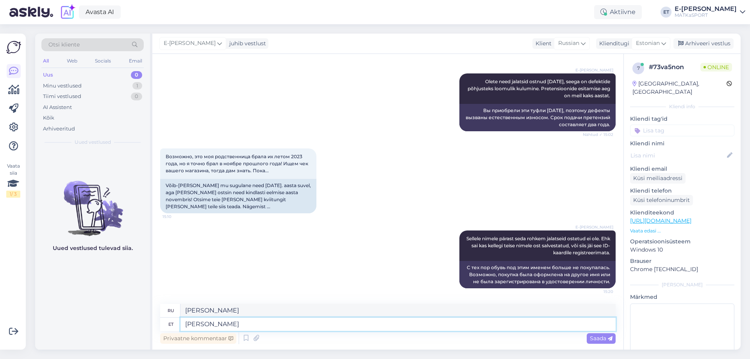
click at [179, 322] on div "et [PERSON_NAME]" at bounding box center [388, 324] width 456 height 13
paste textarea "[PERSON_NAME]"
type textarea "[PERSON_NAME]"
drag, startPoint x: 241, startPoint y: 321, endPoint x: 134, endPoint y: 302, distance: 108.4
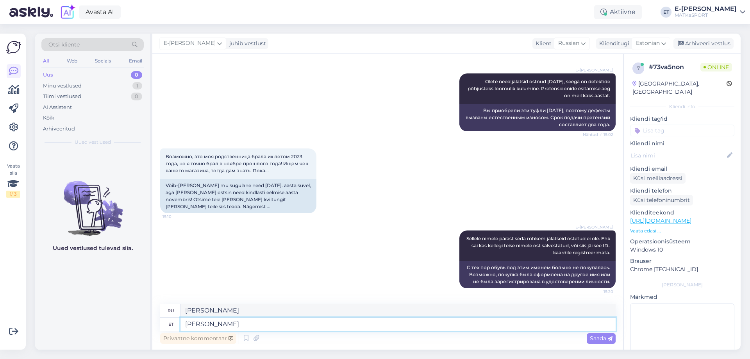
click at [134, 302] on div "Otsi kliente All Web Socials Email Uus 0 Minu vestlused 1 Tiimi vestlused 0 AI …" at bounding box center [388, 192] width 706 height 316
paste textarea "Kui [PERSON_NAME] soetanud viimase 2 aasta sees, kehtib sellele pretensiooni es…"
type textarea "Kui [PERSON_NAME] soetanud viimase 2 aasta sees, kehtib sellele pretensiooni es…"
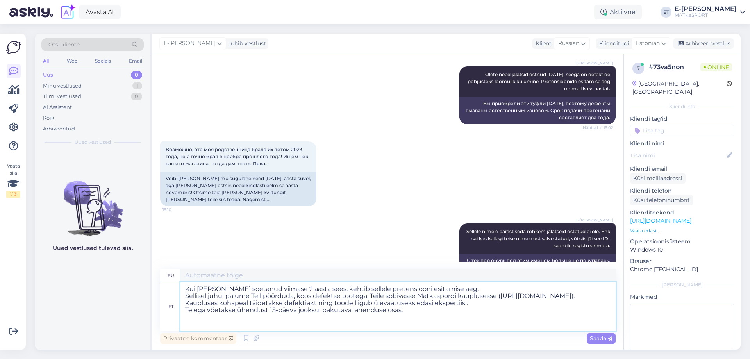
scroll to position [906, 0]
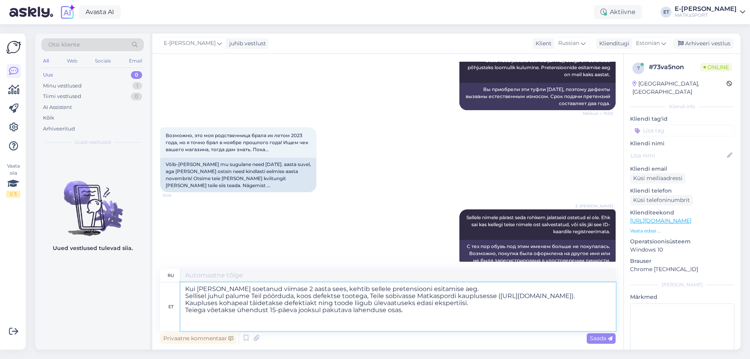
type textarea "Если вы приобрели товар в течение последних 2 лет, срок подачи претензии истека…"
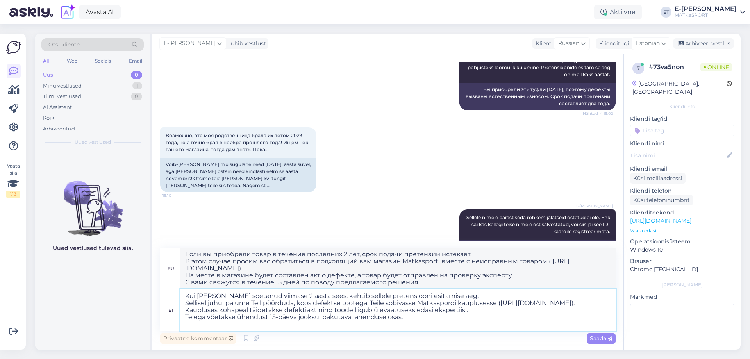
click at [189, 294] on textarea "Kui [PERSON_NAME] soetanud viimase 2 aasta sees, kehtib sellele pretensiooni es…" at bounding box center [398, 310] width 435 height 41
click at [215, 297] on textarea "Kui [PERSON_NAME] soetanud viimase 2 aasta sees, kehtib sellele pretensiooni es…" at bounding box center [398, 310] width 435 height 41
click at [263, 296] on textarea "Kui [PERSON_NAME] soetanud viimase 2 aasta sees, kehtib sellele pretensiooni es…" at bounding box center [398, 310] width 435 height 41
click at [511, 297] on textarea "Kui [PERSON_NAME] soetanud siiski viimase 2 aasta sees, kehtib sellele pretensi…" at bounding box center [398, 310] width 435 height 41
type textarea "Kui [PERSON_NAME] soetanud siiski viimase 2 aasta sees, kehtib sellele pretensi…"
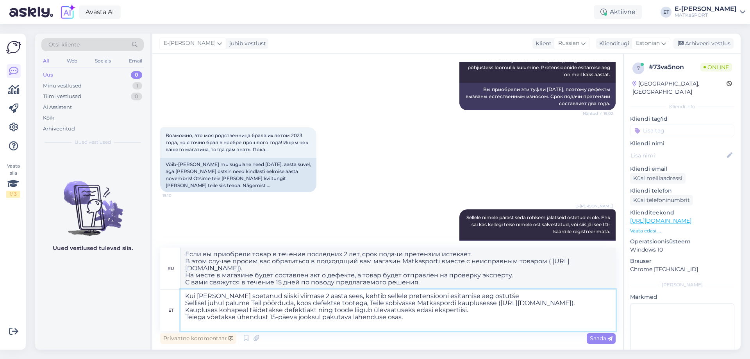
type textarea "Если вы приобрели товар в течение последних 2 лет, сроком подачи претензии счит…"
type textarea "Kui [PERSON_NAME] soetanud siiski viimase 2 aasta sees, kehtib sellele pretensi…"
type textarea "Если вы приобрели товар в течение последних 2 лет, сроком предъявления претензи…"
type textarea "Kui [PERSON_NAME] soetanud siiski viimase 2 aasta sees, kehtib sellele pretensi…"
type textarea "Если вы приобрели товар в течение последних 2 лет, срок подачи претензии опреде…"
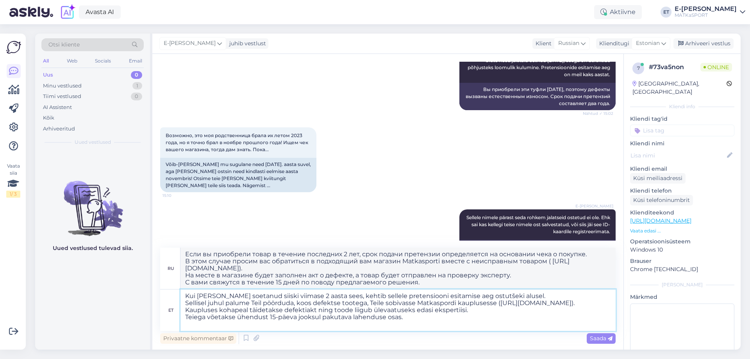
click at [474, 295] on textarea "Kui [PERSON_NAME] soetanud siiski viimase 2 aasta sees, kehtib sellele pretensi…" at bounding box center [398, 310] width 435 height 41
type textarea "Kui [PERSON_NAME] soetanud siiski viimase 2 aasta sees, kehtib sellele pretensi…"
type textarea "Если вы приобрели товар в течение последних 2 лет, срок подачи претензии действ…"
type textarea "Kui [PERSON_NAME] soetanud siiski viimase 2 aasta sees, kehtib sellele pretensi…"
click at [608, 339] on span "Saada" at bounding box center [601, 338] width 23 height 7
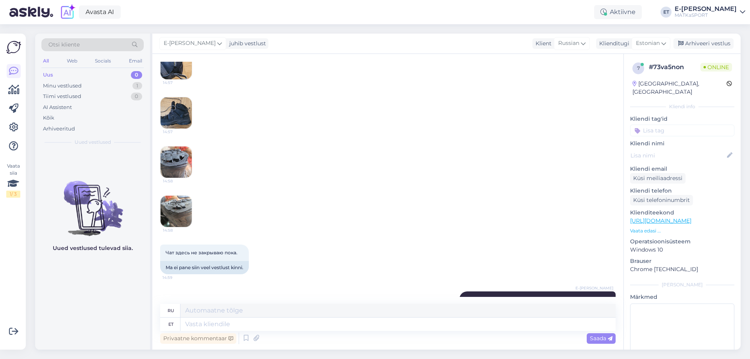
scroll to position [668, 0]
click at [185, 170] on img at bounding box center [176, 161] width 31 height 31
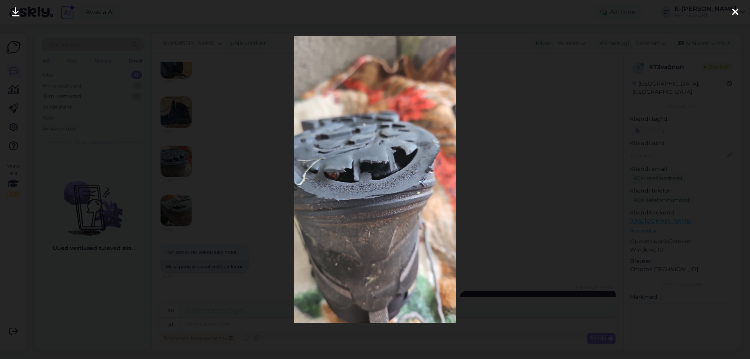
click at [734, 11] on icon at bounding box center [735, 12] width 6 height 10
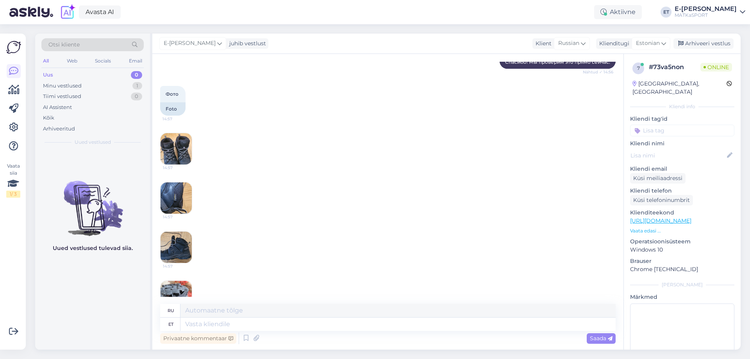
scroll to position [469, 0]
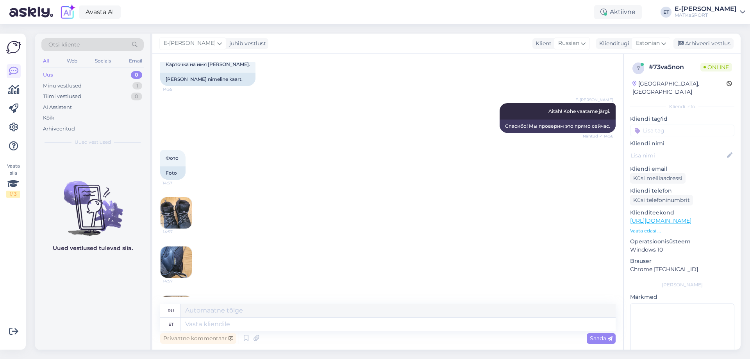
click at [188, 229] on img at bounding box center [176, 212] width 31 height 31
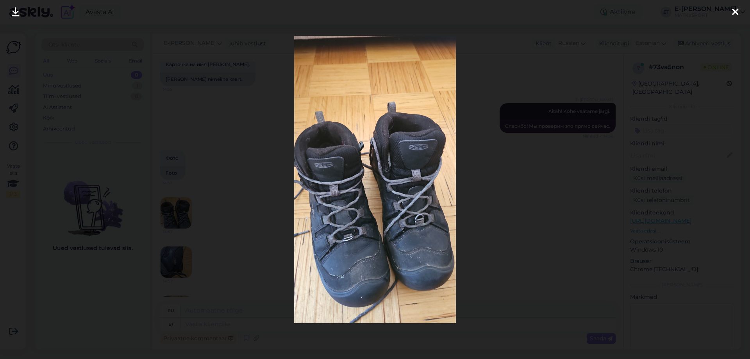
click at [271, 270] on div at bounding box center [375, 179] width 750 height 359
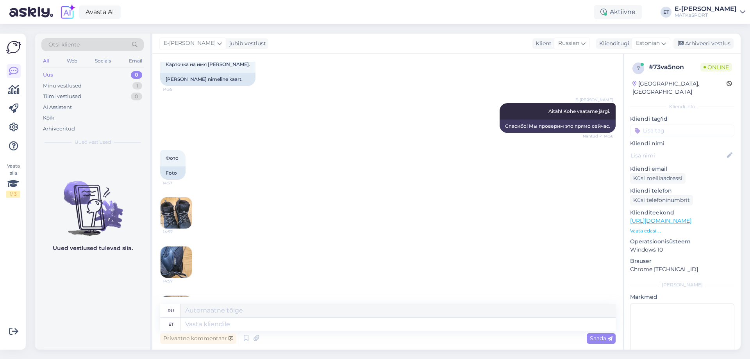
click at [188, 277] on img at bounding box center [176, 262] width 31 height 31
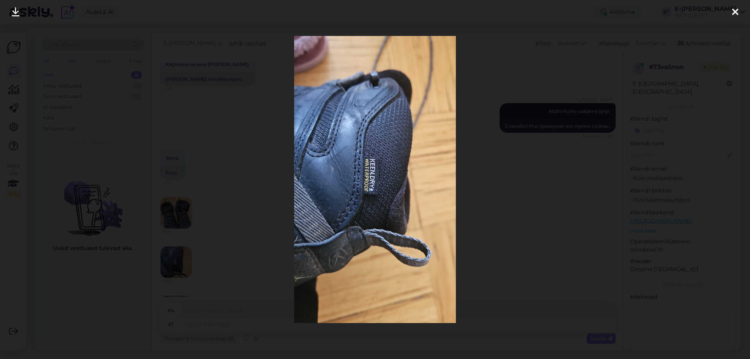
click at [254, 277] on div at bounding box center [375, 179] width 750 height 359
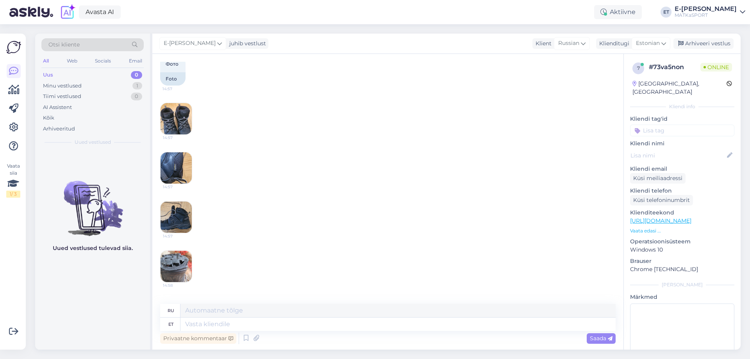
scroll to position [586, 0]
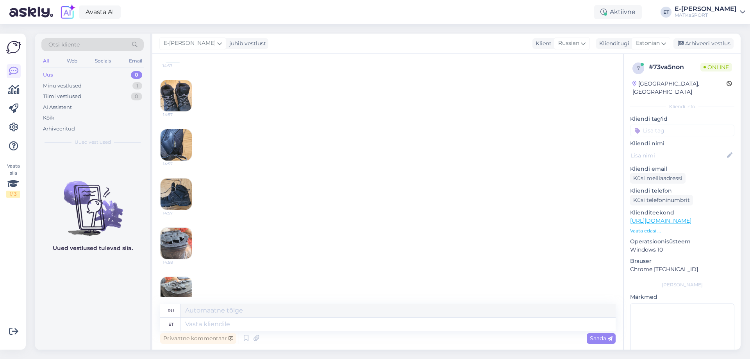
click at [186, 210] on img at bounding box center [176, 194] width 31 height 31
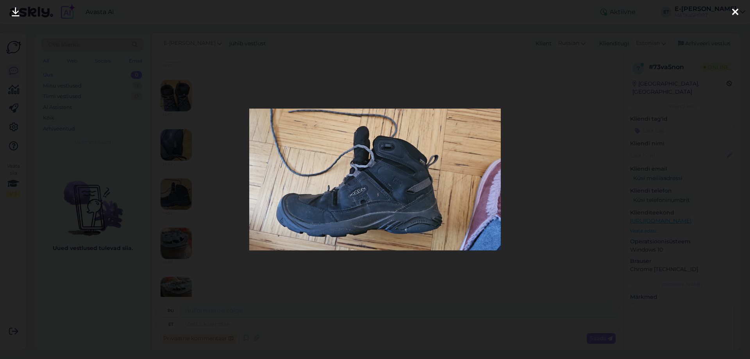
click at [250, 272] on div at bounding box center [375, 179] width 750 height 359
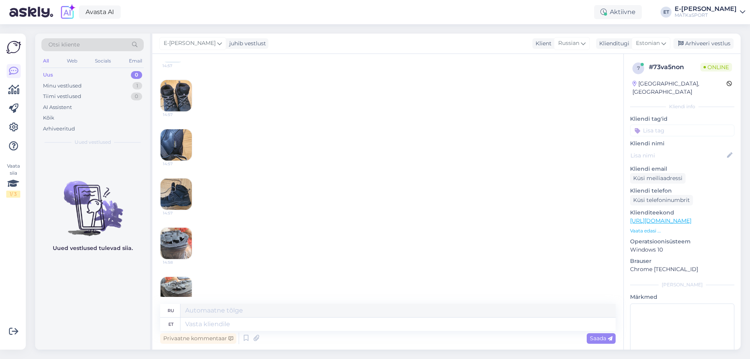
click at [176, 256] on img at bounding box center [176, 243] width 31 height 31
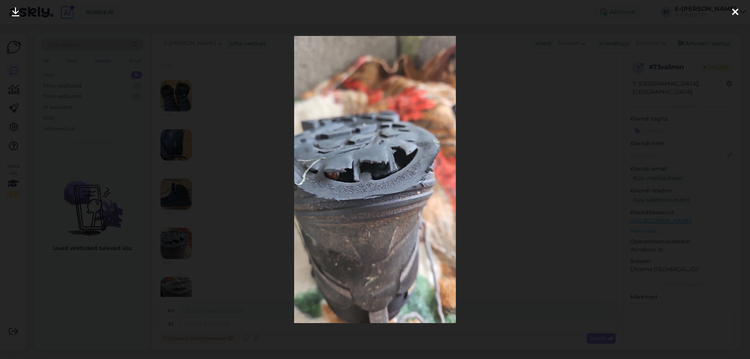
click at [244, 253] on div at bounding box center [375, 179] width 750 height 359
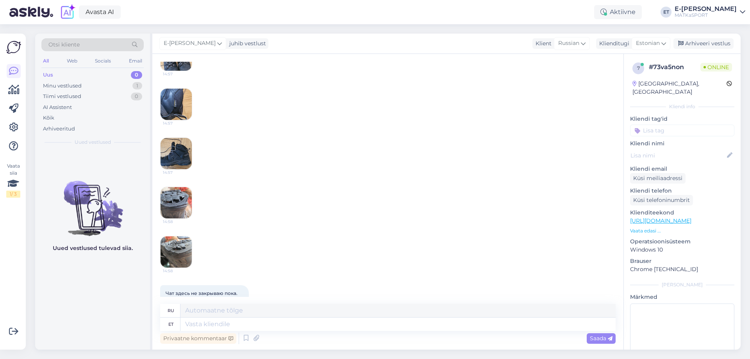
scroll to position [664, 0]
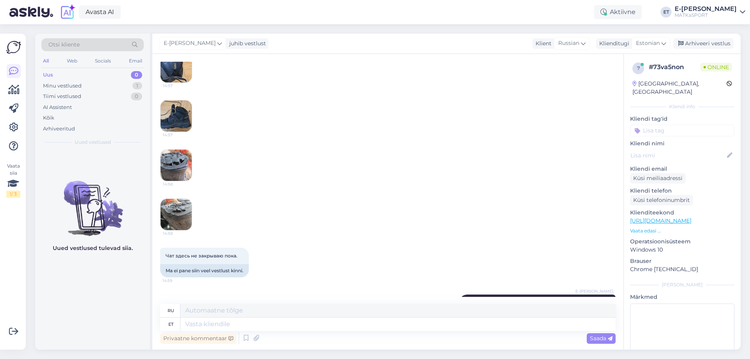
click at [180, 230] on img at bounding box center [176, 214] width 31 height 31
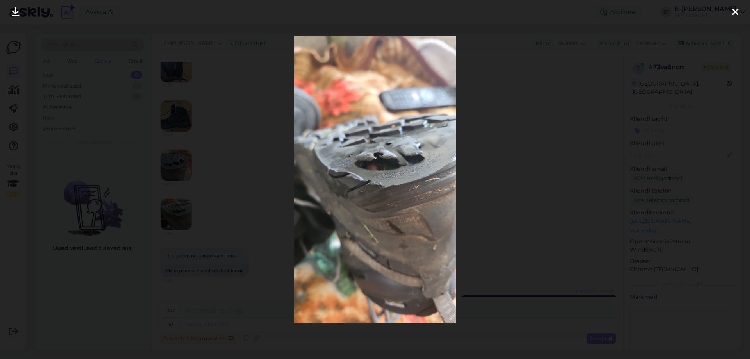
click at [248, 229] on div at bounding box center [375, 179] width 750 height 359
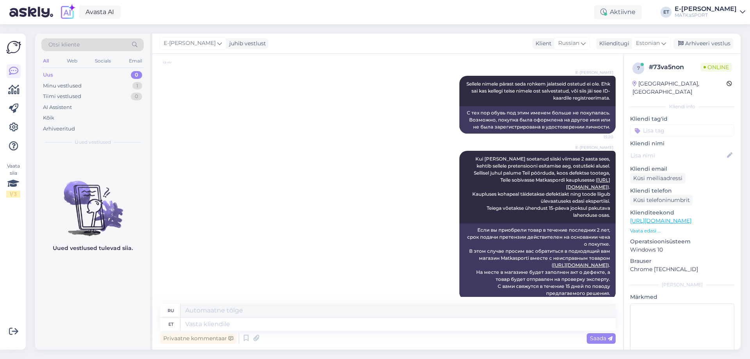
scroll to position [1059, 0]
